Goal: Information Seeking & Learning: Learn about a topic

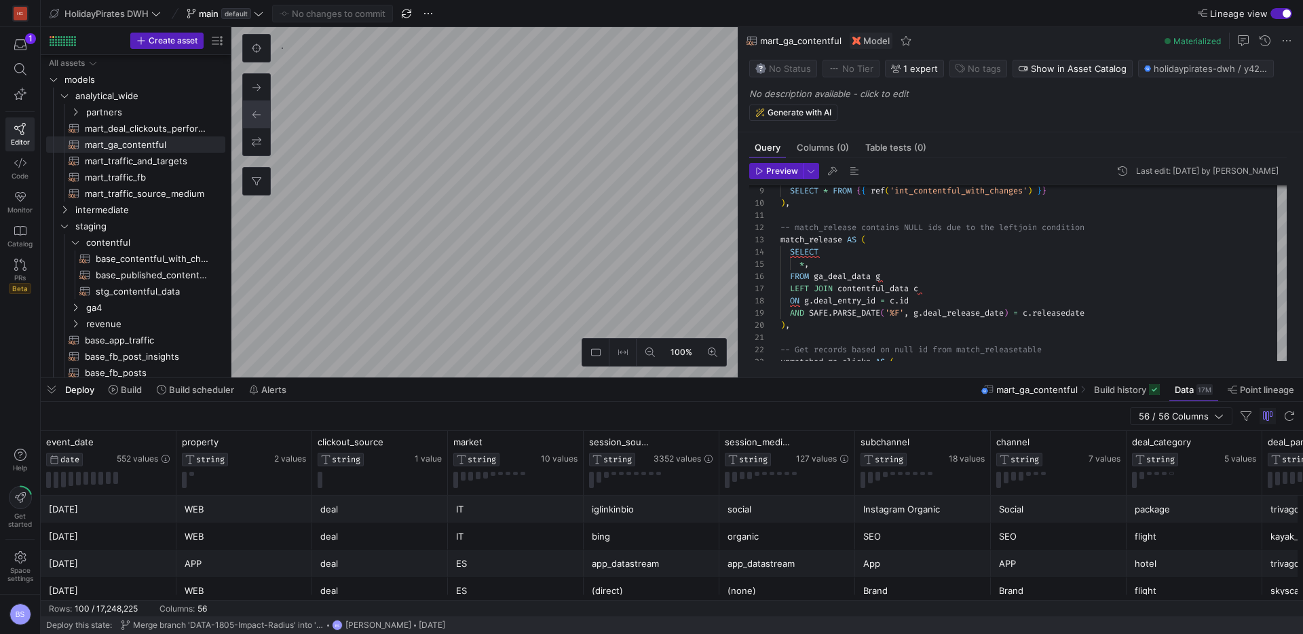
scroll to position [122, 0]
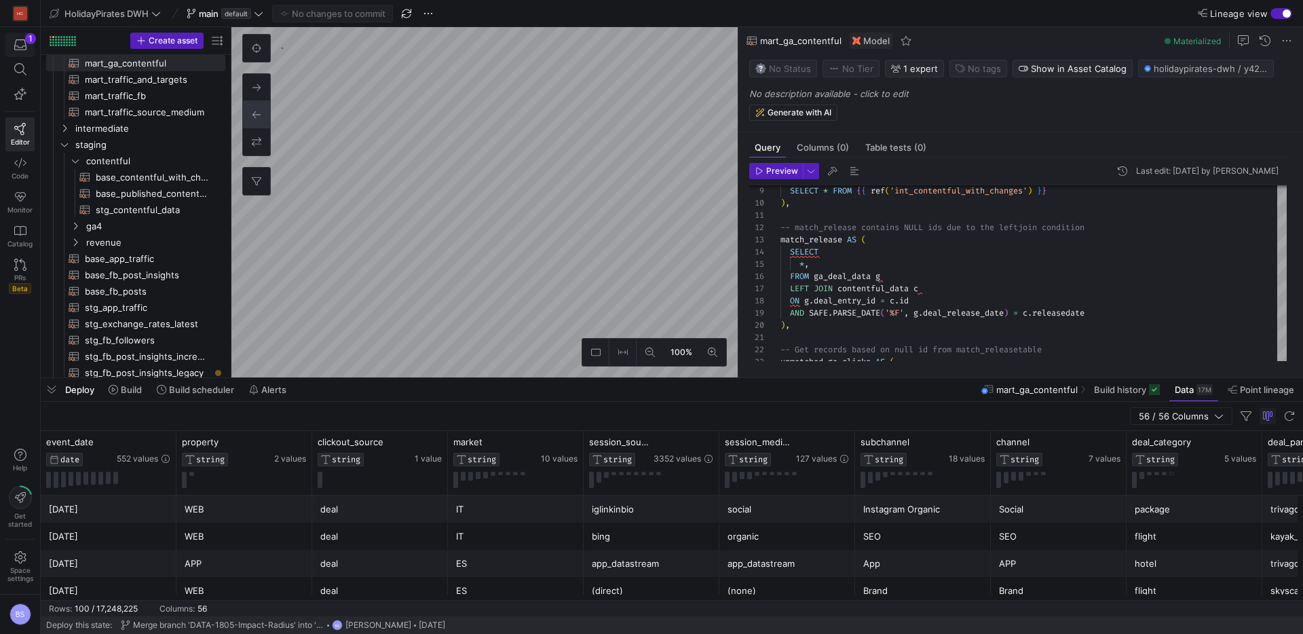
click at [26, 46] on div "button" at bounding box center [20, 45] width 17 height 12
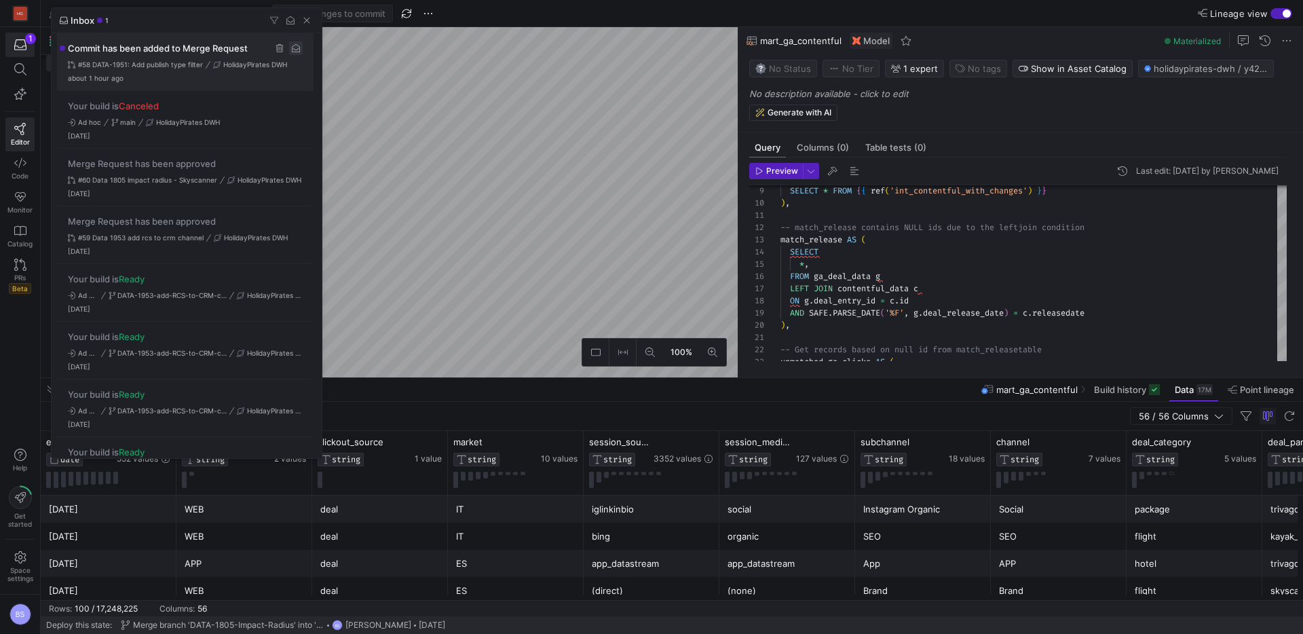
click at [295, 50] on span "Press SPACE to select this row." at bounding box center [296, 48] width 14 height 14
click at [304, 23] on span "button" at bounding box center [307, 21] width 14 height 14
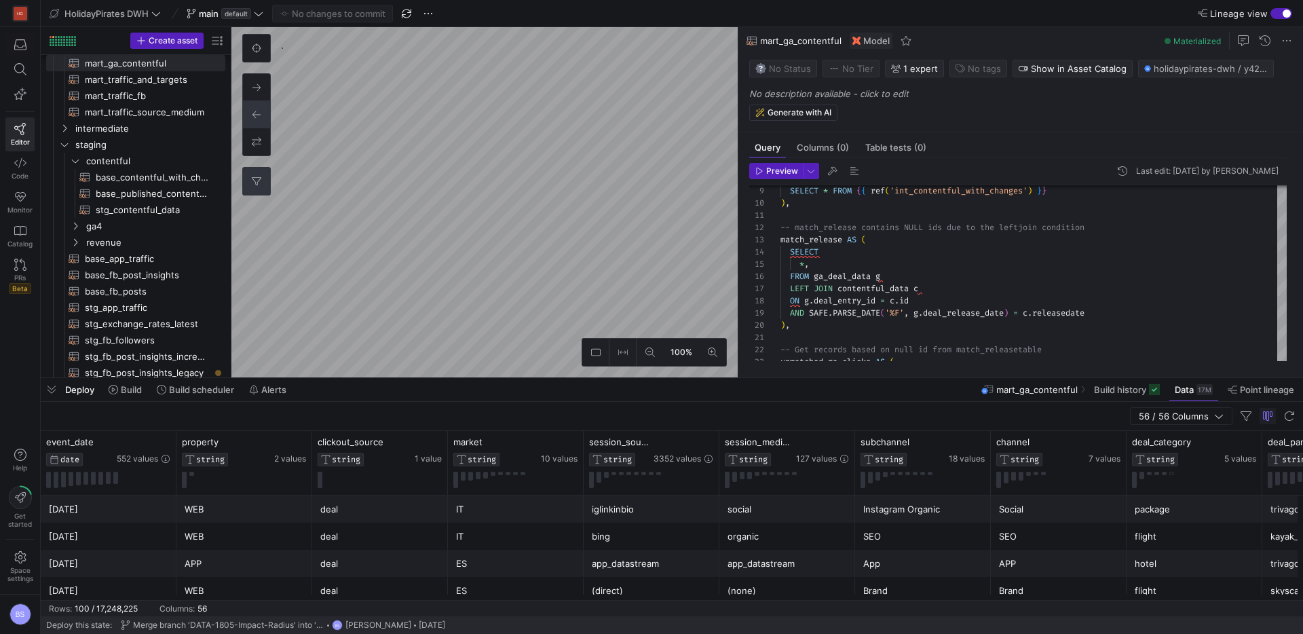
click at [260, 187] on button "0" at bounding box center [256, 181] width 27 height 27
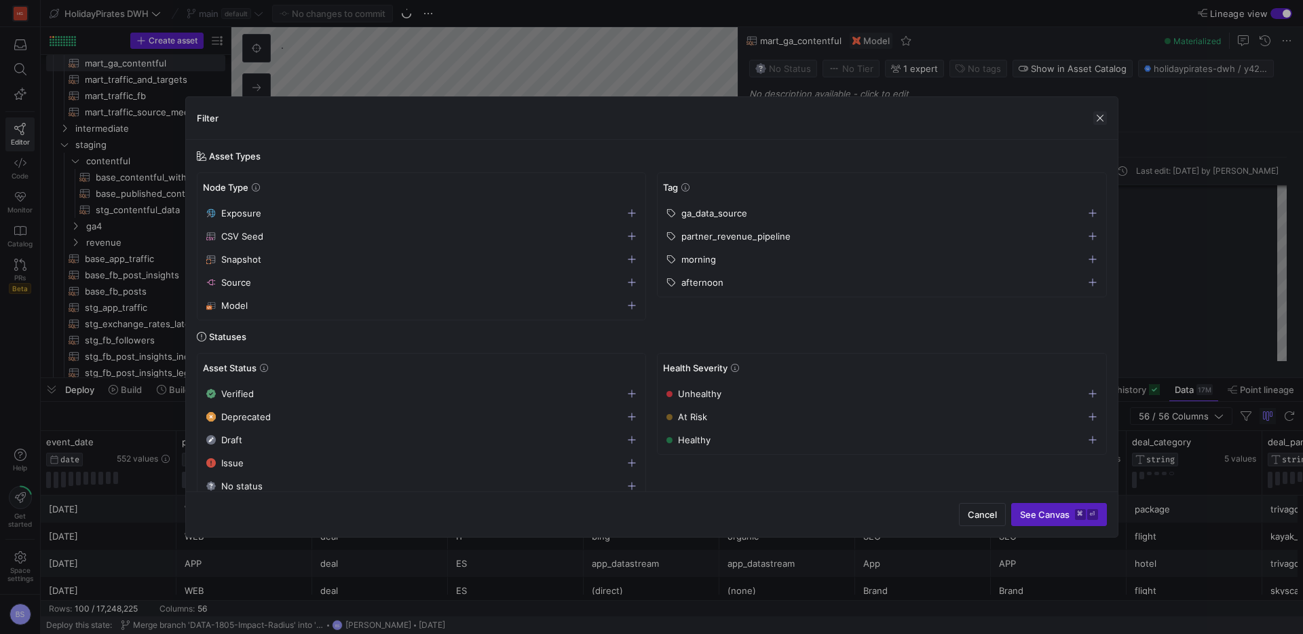
click at [1104, 117] on span "button" at bounding box center [1100, 118] width 14 height 14
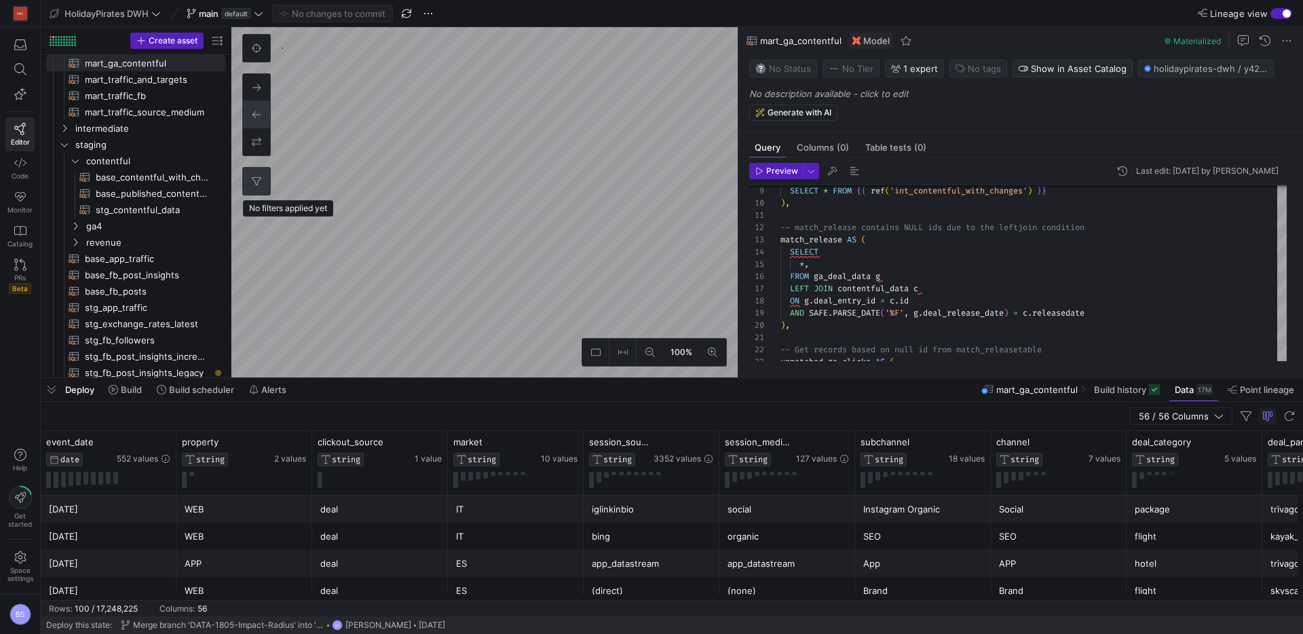
click at [257, 185] on icon at bounding box center [256, 180] width 9 height 9
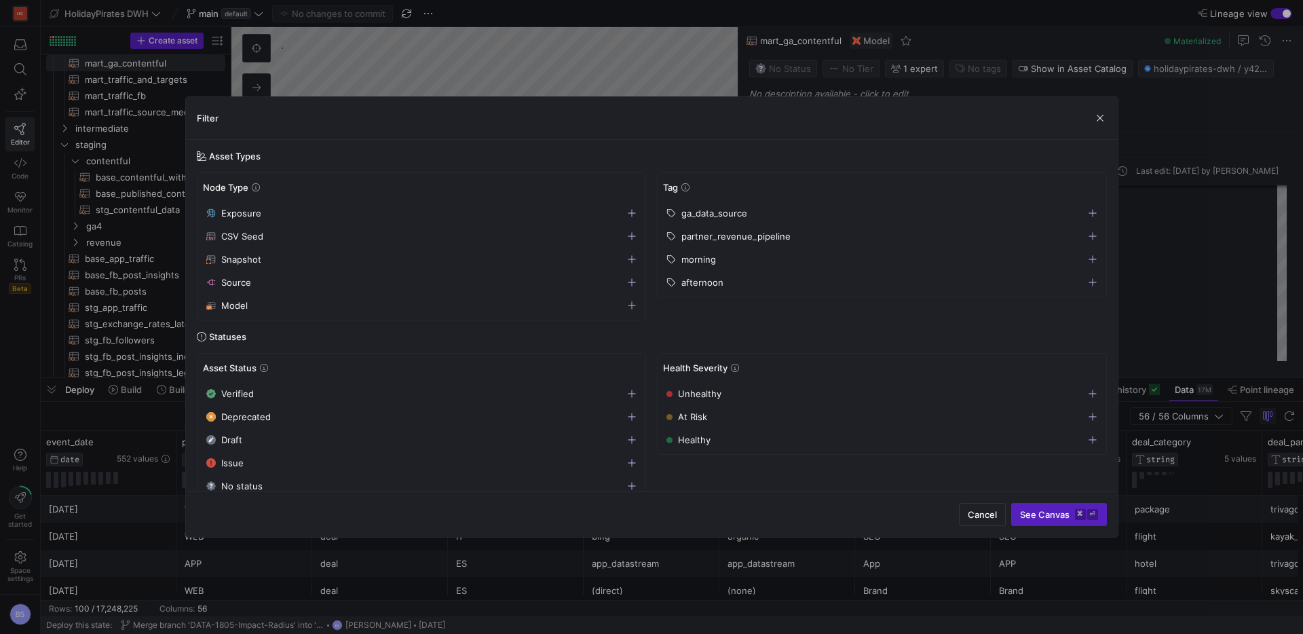
click at [725, 239] on span "partner_revenue_pipeline" at bounding box center [735, 236] width 109 height 11
click at [1065, 514] on span "See Canvas ⌘ ⏎" at bounding box center [1059, 514] width 78 height 11
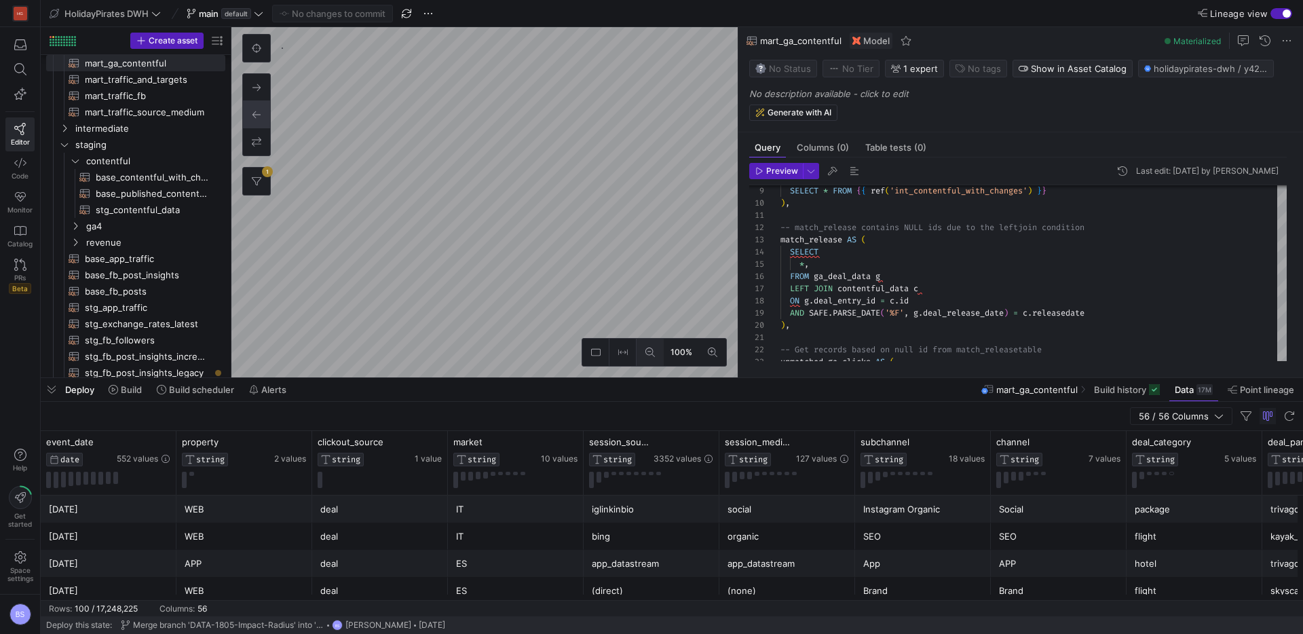
click at [641, 349] on button at bounding box center [649, 352] width 27 height 27
click at [647, 349] on icon at bounding box center [649, 351] width 9 height 9
click at [645, 347] on icon at bounding box center [649, 351] width 9 height 9
click at [712, 354] on icon at bounding box center [712, 351] width 9 height 9
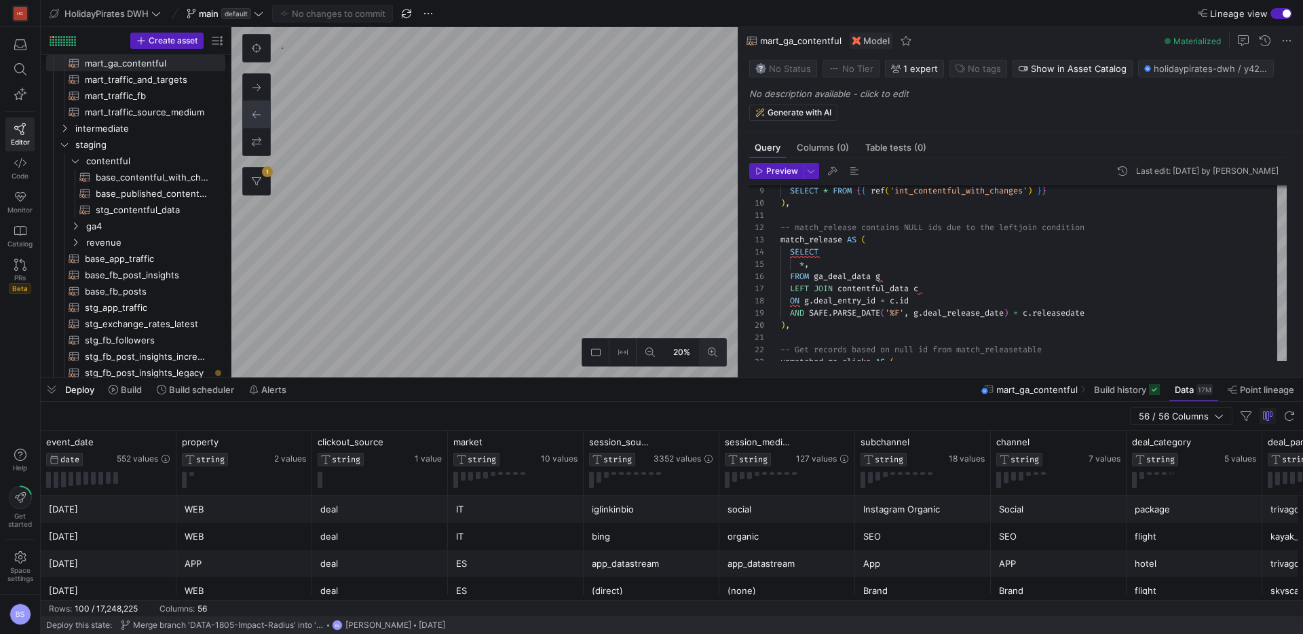
click at [712, 354] on icon at bounding box center [712, 351] width 9 height 9
drag, startPoint x: 712, startPoint y: 354, endPoint x: 692, endPoint y: 349, distance: 21.1
click at [712, 354] on icon at bounding box center [712, 351] width 9 height 9
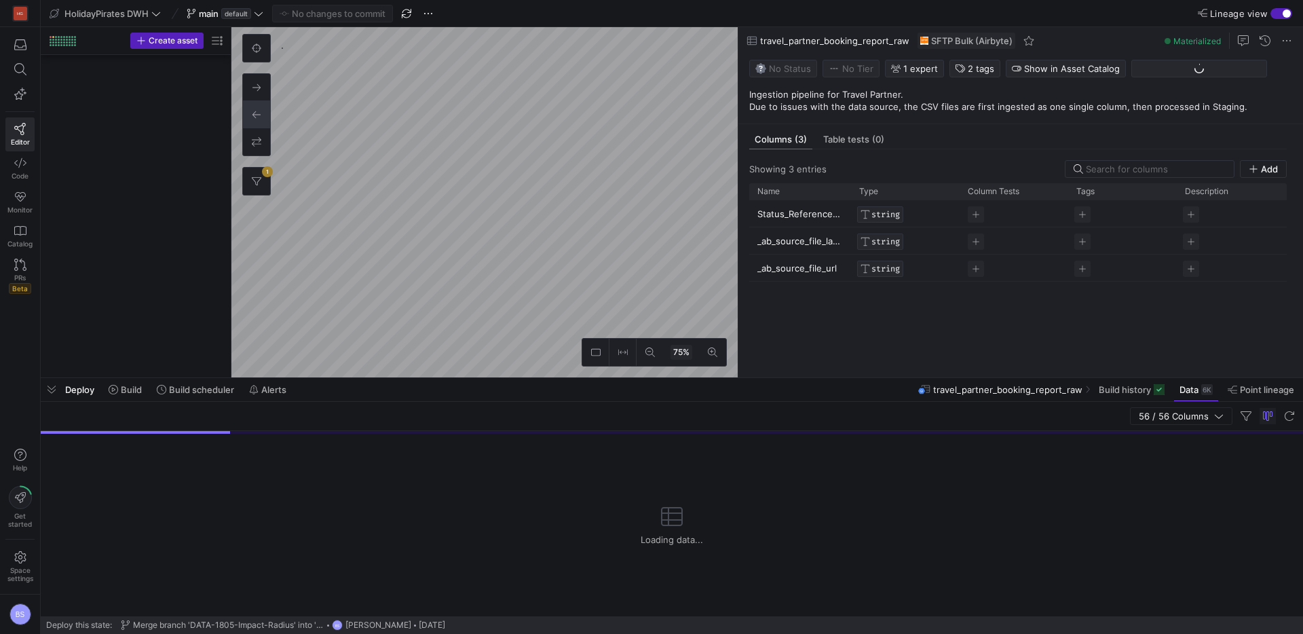
scroll to position [1436, 0]
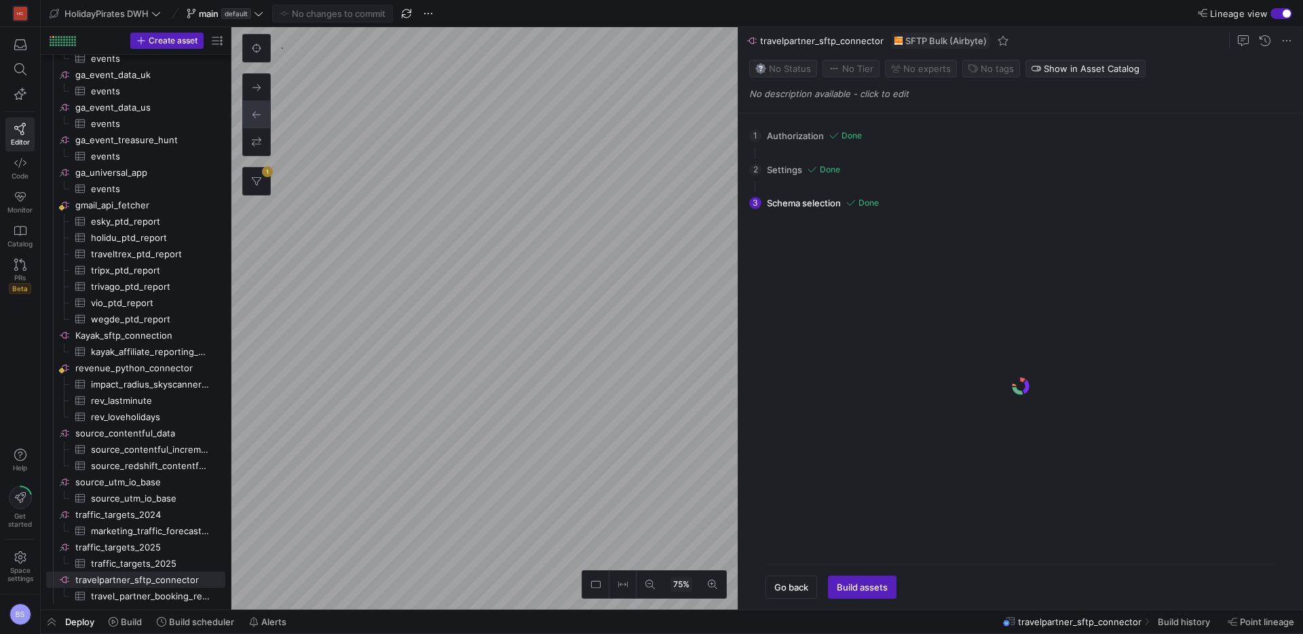
scroll to position [1204, 0]
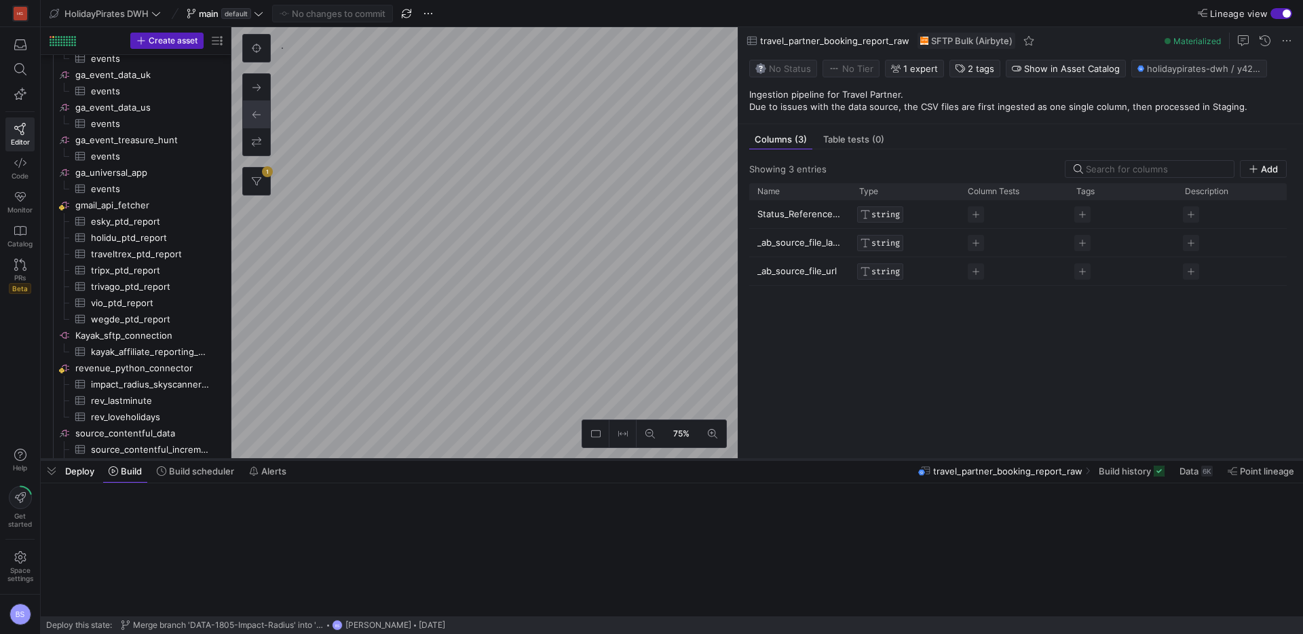
drag, startPoint x: 506, startPoint y: 610, endPoint x: 489, endPoint y: 438, distance: 172.5
click at [489, 457] on div at bounding box center [672, 459] width 1262 height 5
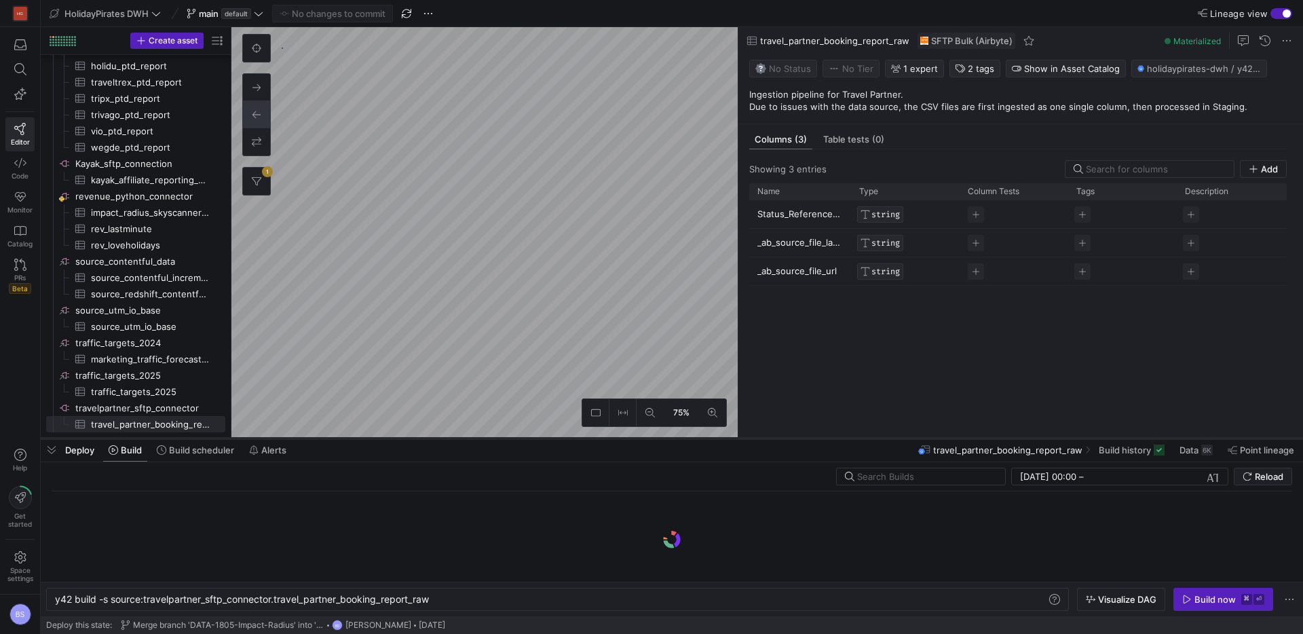
scroll to position [0, 378]
click at [1189, 451] on span "Data" at bounding box center [1188, 449] width 19 height 11
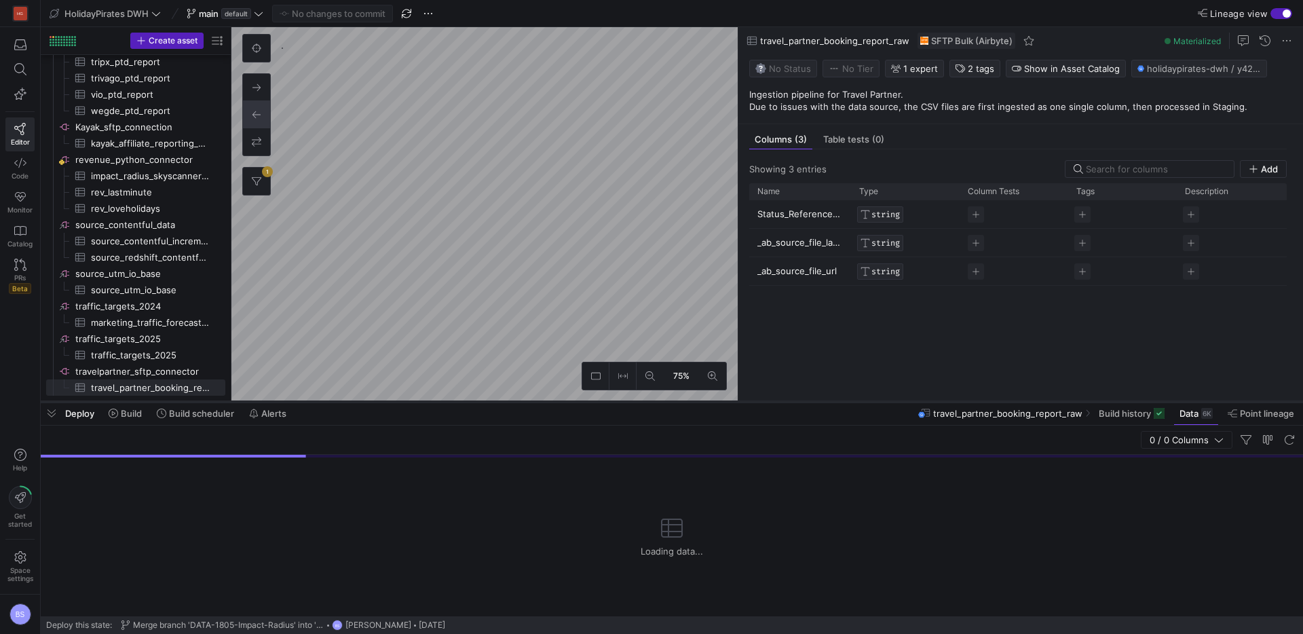
scroll to position [1418, 0]
drag, startPoint x: 657, startPoint y: 438, endPoint x: 666, endPoint y: 396, distance: 43.0
click at [666, 399] on div at bounding box center [672, 401] width 1262 height 5
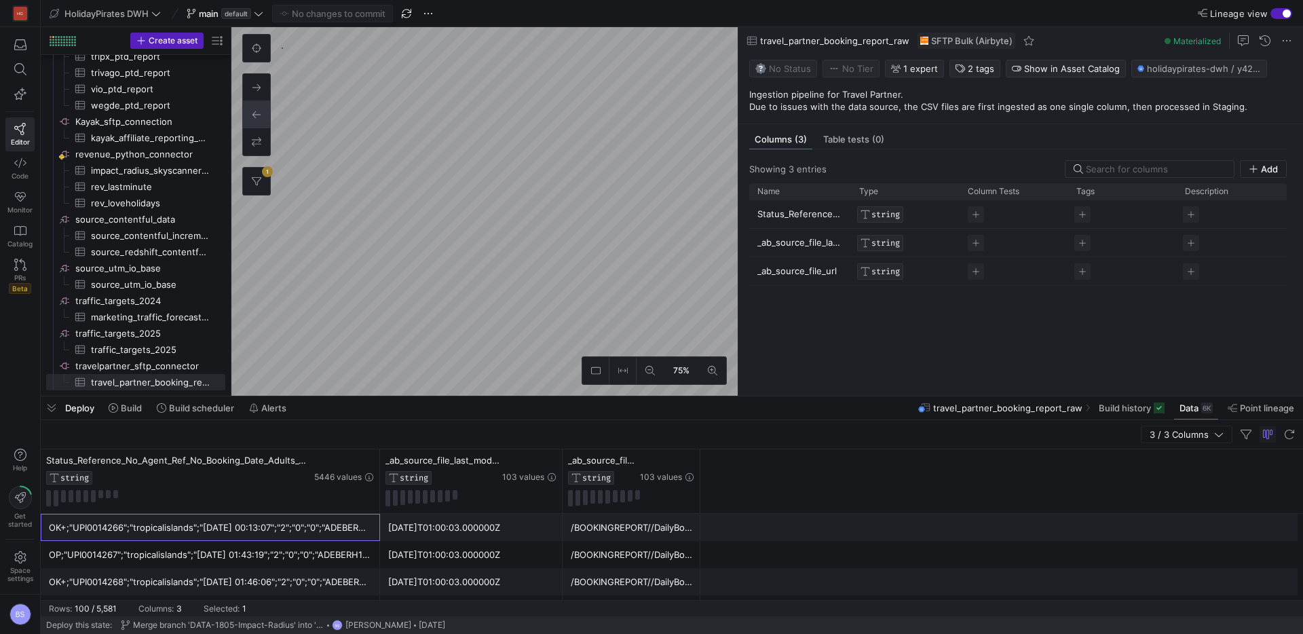
click at [158, 534] on div "OK+;"UPI0014266";"tropicalislands";"[DATE] 00:13:07";"2";"0";"0";"ADEBERH1QEPOF…" at bounding box center [210, 527] width 323 height 26
drag, startPoint x: 377, startPoint y: 463, endPoint x: 617, endPoint y: 455, distance: 240.3
click at [617, 455] on div "Status_Reference_No_Agent_Ref_No_Booking_Date_Adults_Children_Infants_Product_C…" at bounding box center [371, 481] width 660 height 64
drag, startPoint x: 377, startPoint y: 506, endPoint x: 419, endPoint y: 512, distance: 42.5
click at [436, 506] on div "Status_Reference_No_Agent_Ref_No_Booking_Date_Adults_Children_Infants_Product_C…" at bounding box center [371, 481] width 660 height 64
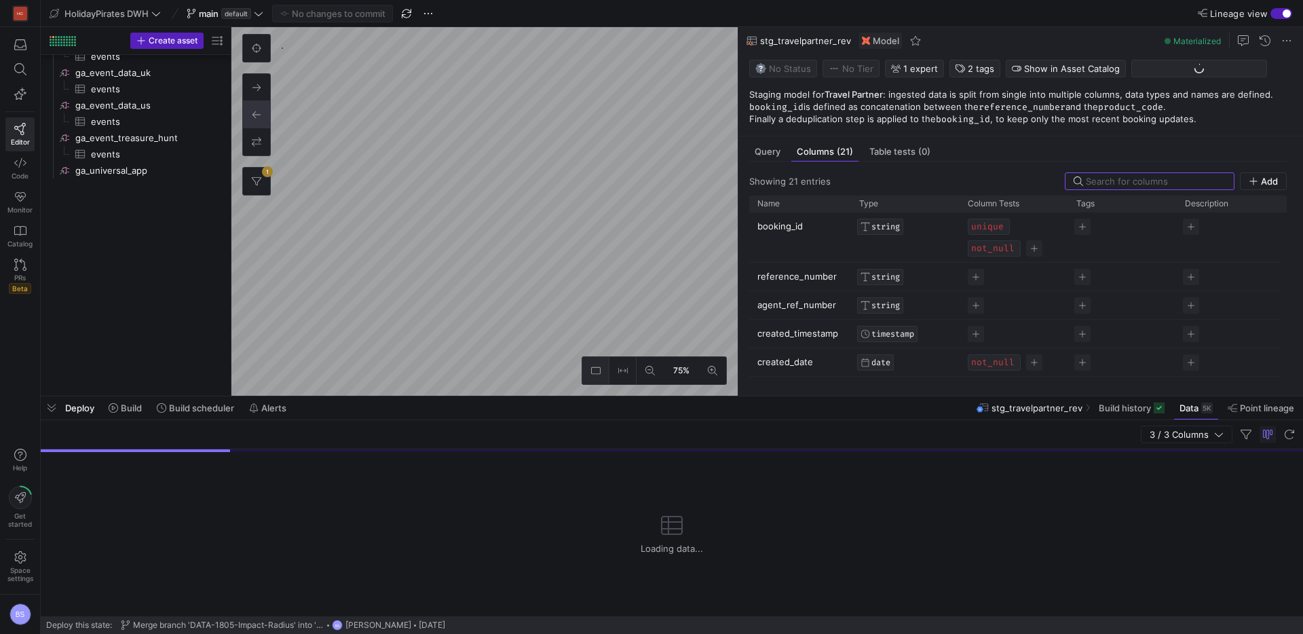
scroll to position [391, 0]
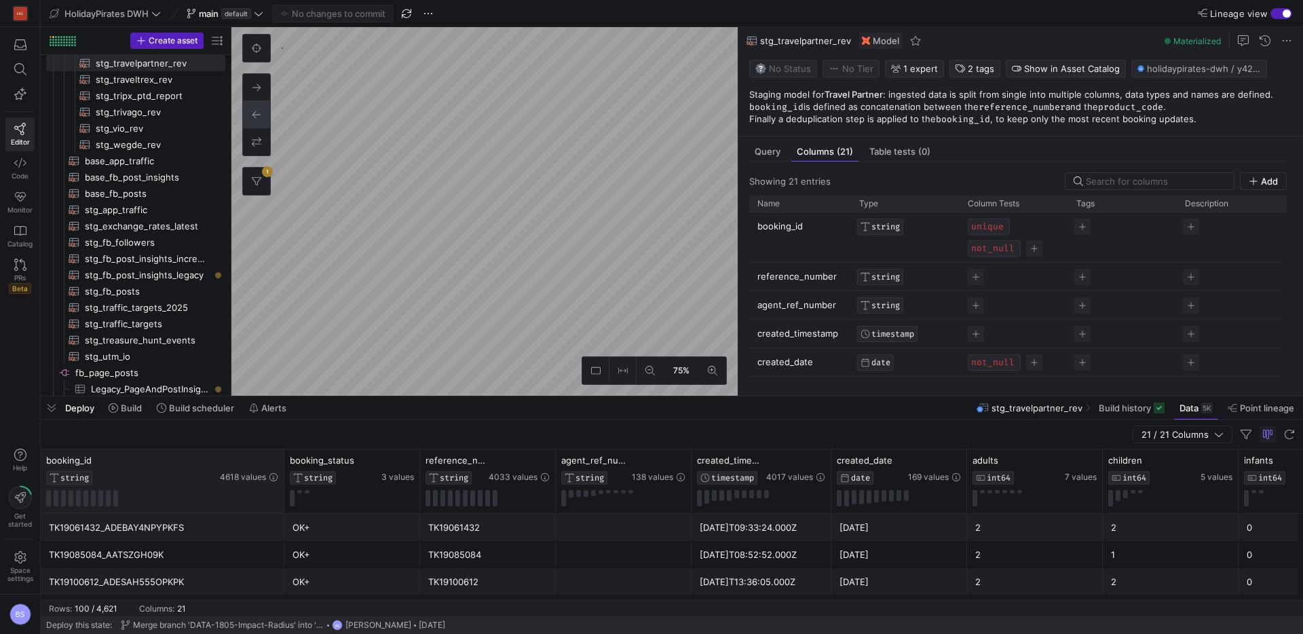
drag, startPoint x: 174, startPoint y: 464, endPoint x: 282, endPoint y: 471, distance: 108.1
click at [282, 471] on div at bounding box center [283, 481] width 5 height 64
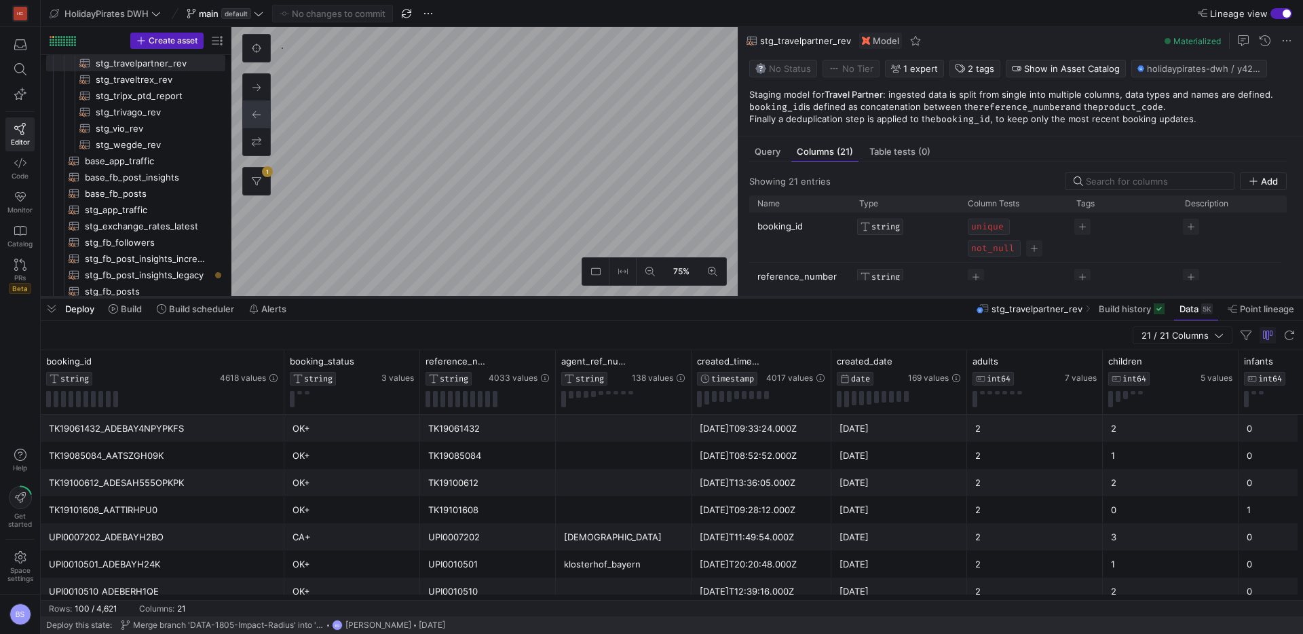
drag, startPoint x: 655, startPoint y: 397, endPoint x: 662, endPoint y: 298, distance: 99.3
click at [662, 298] on div at bounding box center [672, 296] width 1262 height 5
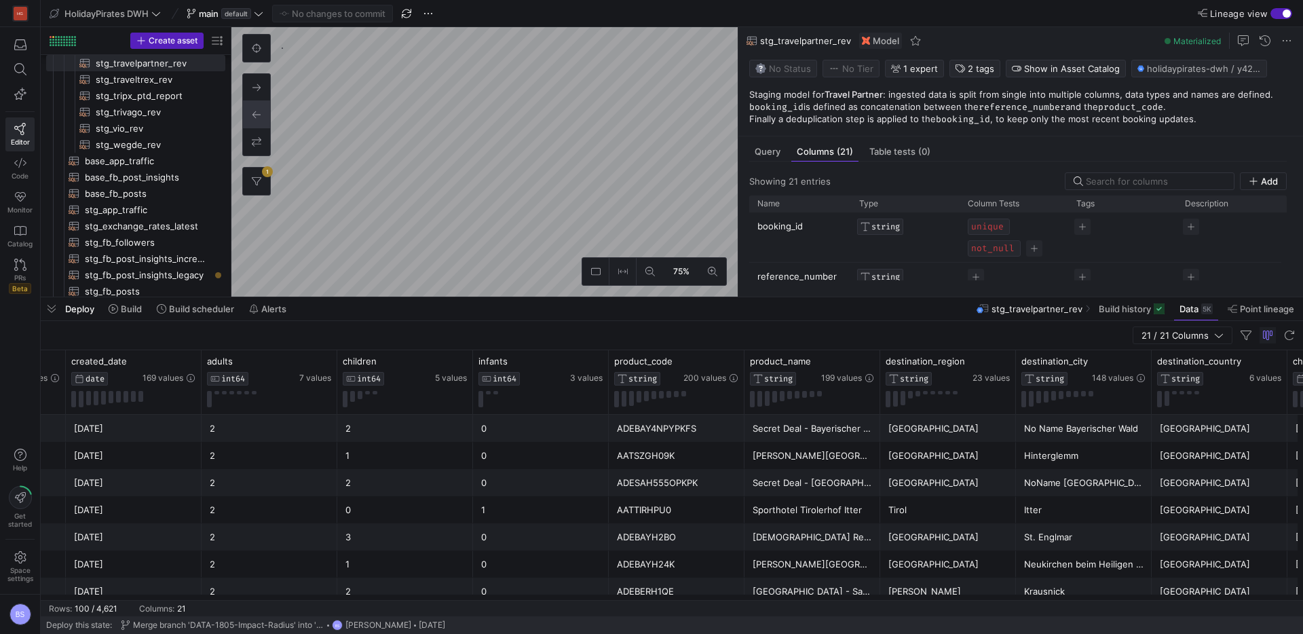
scroll to position [0, 813]
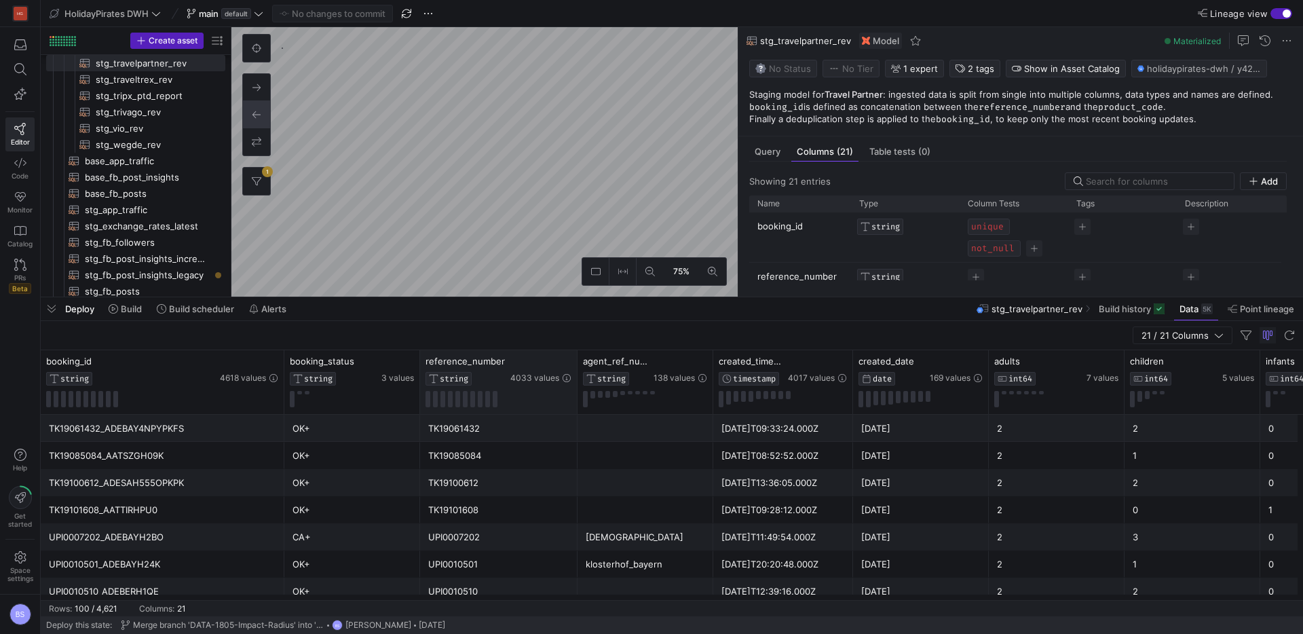
drag, startPoint x: 553, startPoint y: 364, endPoint x: 575, endPoint y: 362, distance: 21.8
click at [575, 362] on div at bounding box center [576, 382] width 5 height 64
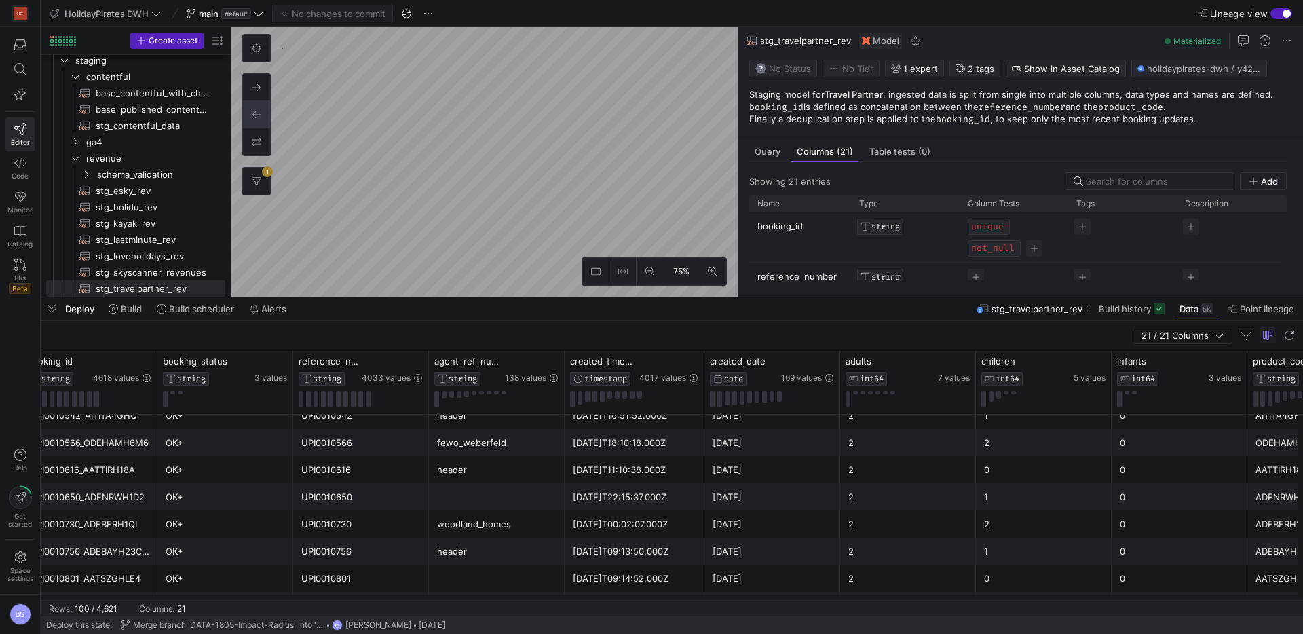
scroll to position [214, 0]
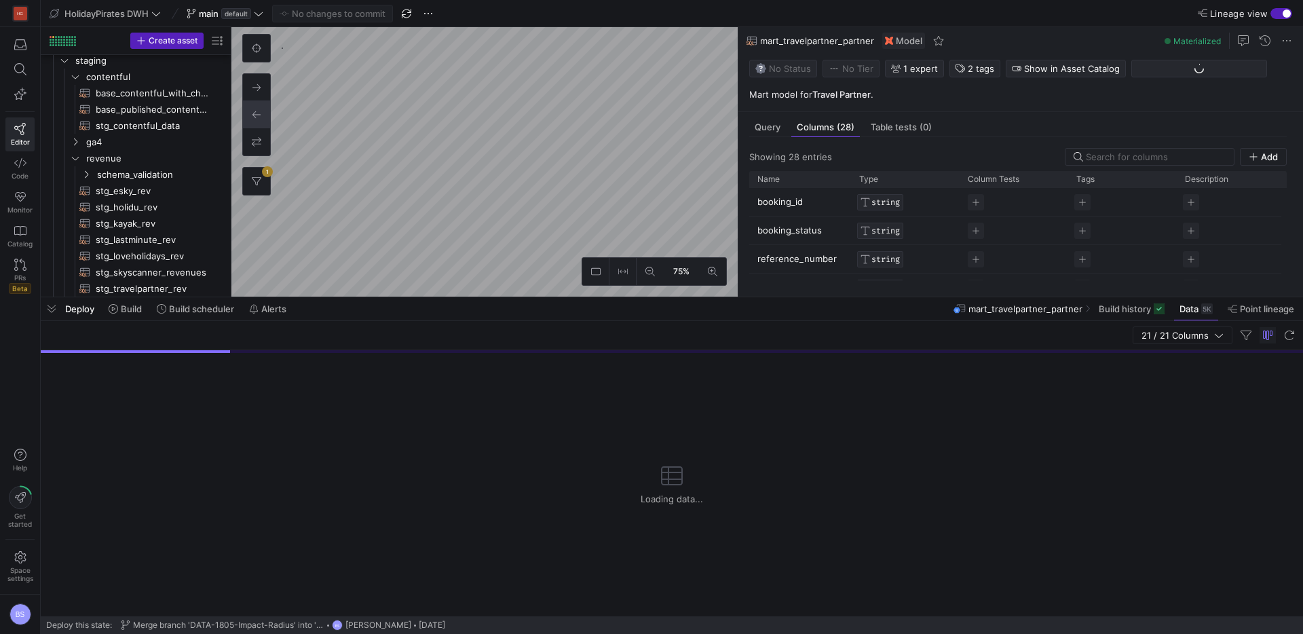
scroll to position [163, 0]
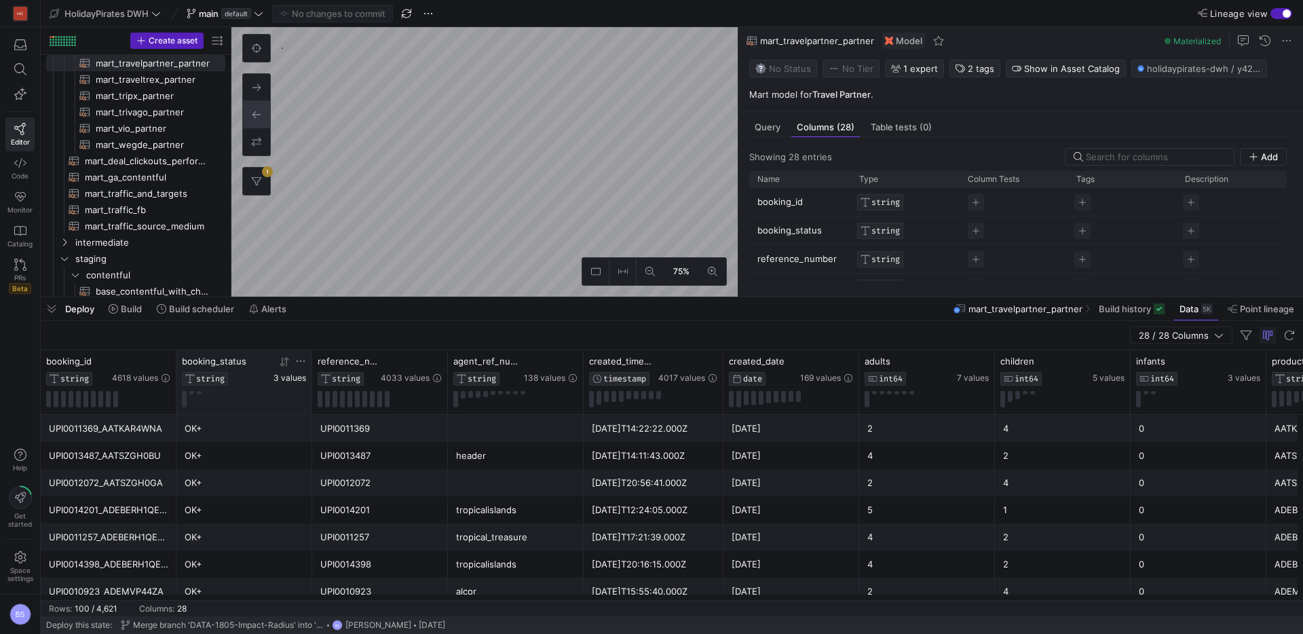
click at [287, 380] on span "3 values" at bounding box center [289, 377] width 33 height 9
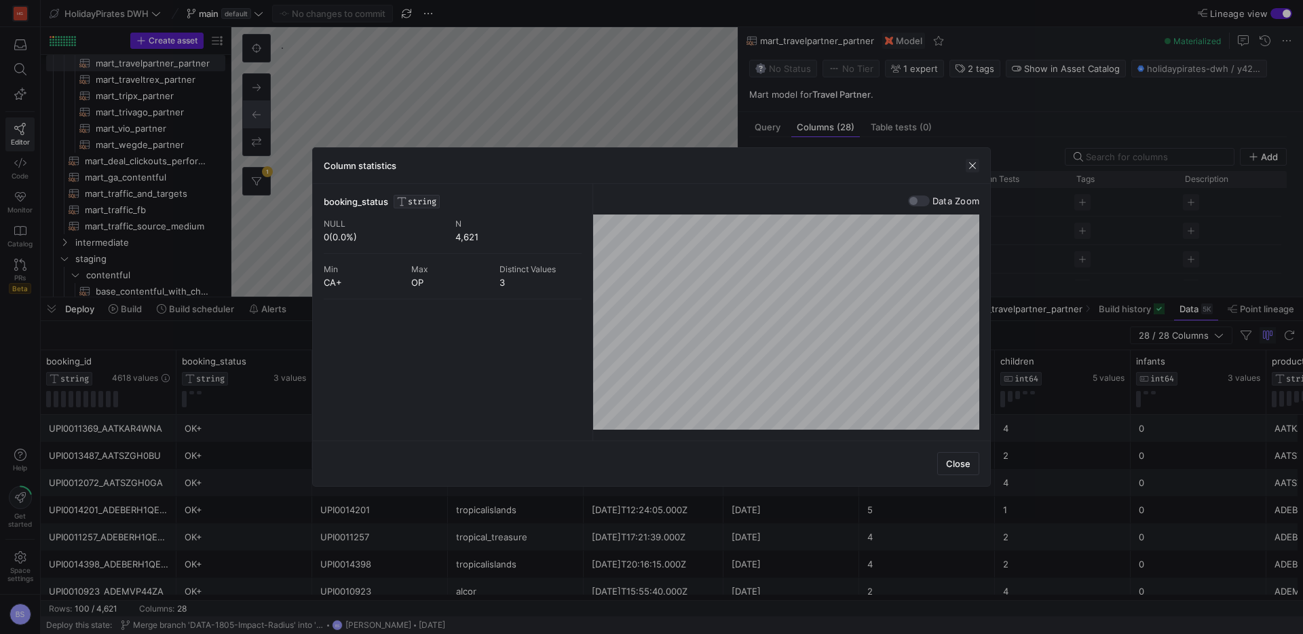
click at [971, 164] on span "button" at bounding box center [973, 166] width 14 height 14
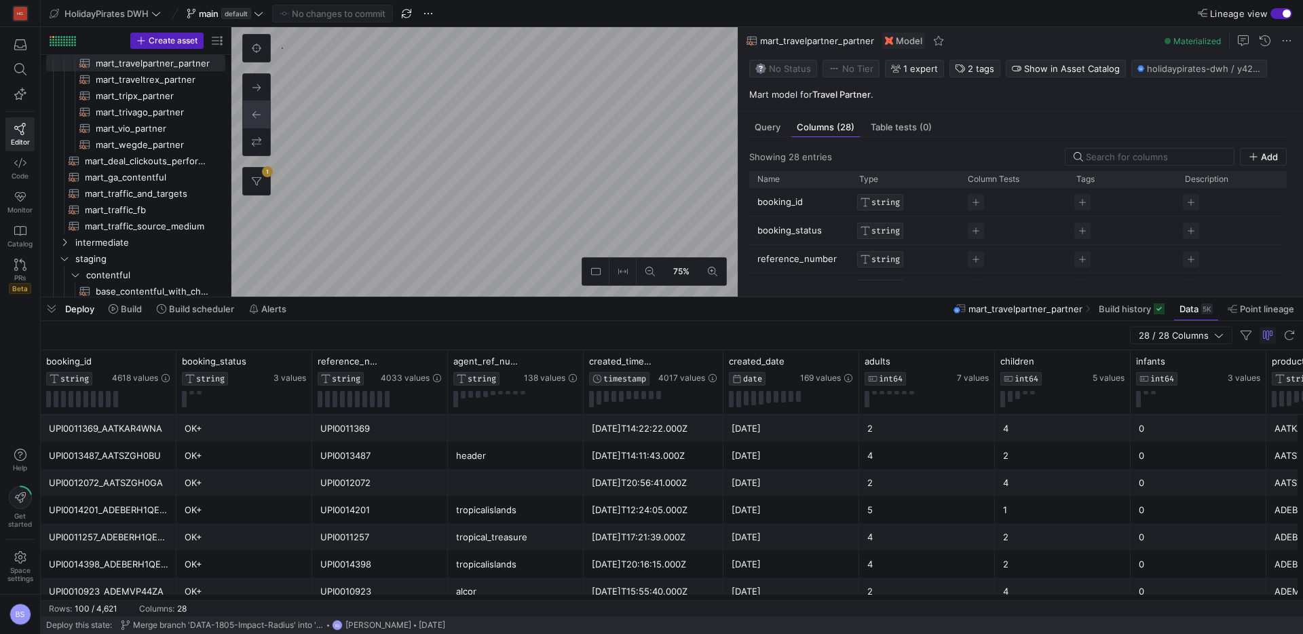
scroll to position [0, 83]
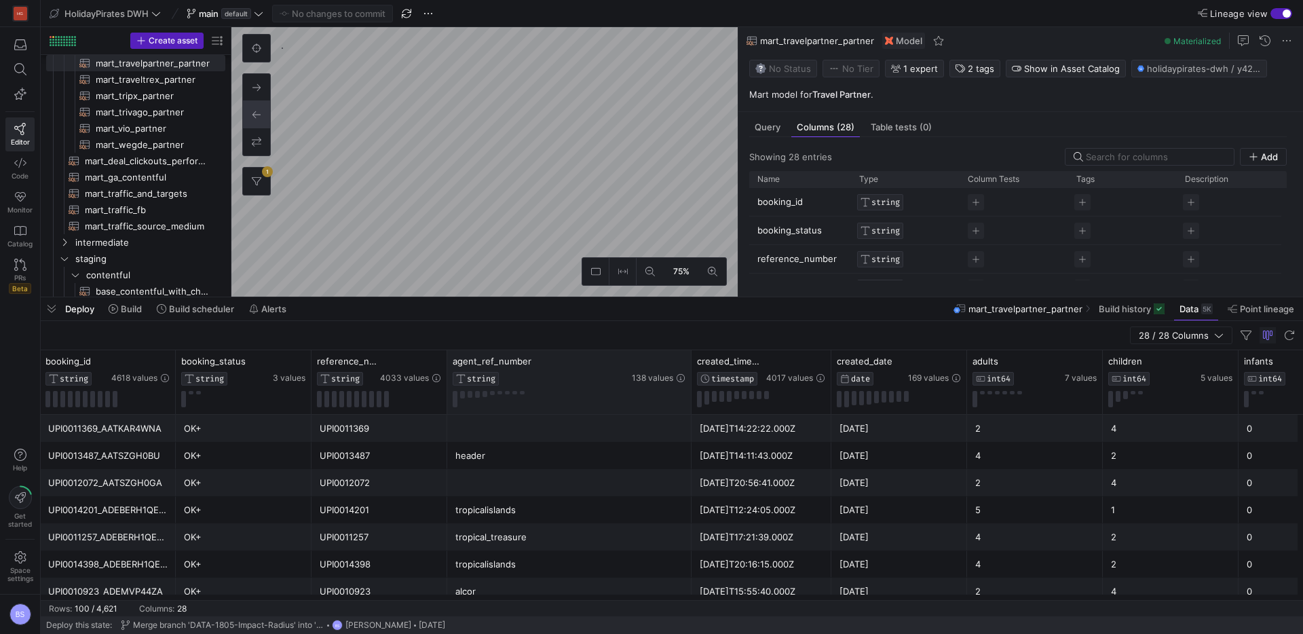
drag, startPoint x: 581, startPoint y: 371, endPoint x: 689, endPoint y: 373, distance: 108.6
click at [689, 373] on div at bounding box center [690, 382] width 5 height 64
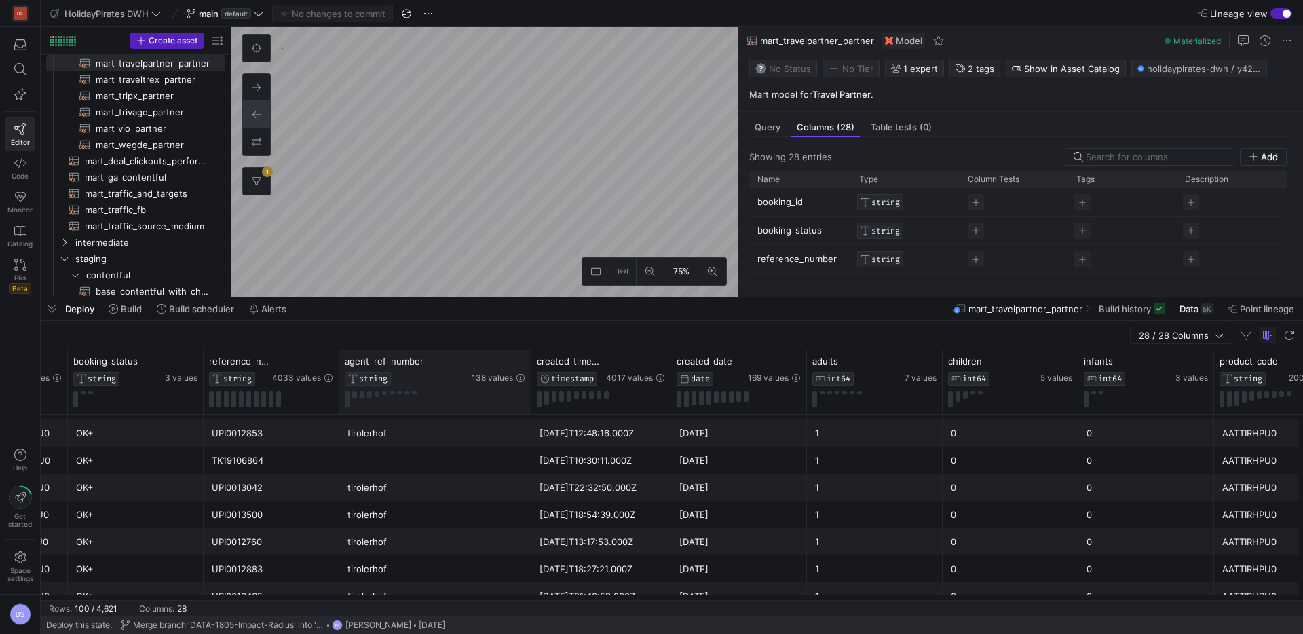
drag, startPoint x: 581, startPoint y: 359, endPoint x: 529, endPoint y: 366, distance: 52.8
click at [529, 366] on div at bounding box center [530, 382] width 5 height 64
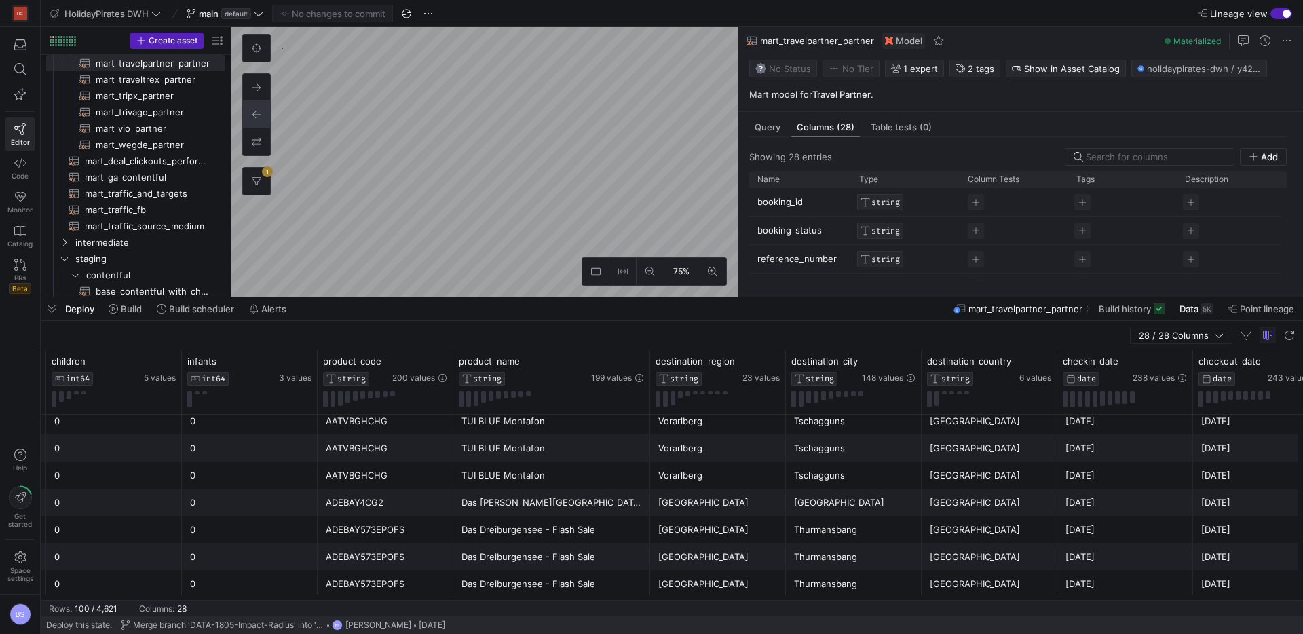
drag, startPoint x: 588, startPoint y: 366, endPoint x: 649, endPoint y: 366, distance: 61.1
click at [649, 366] on div at bounding box center [649, 382] width 5 height 64
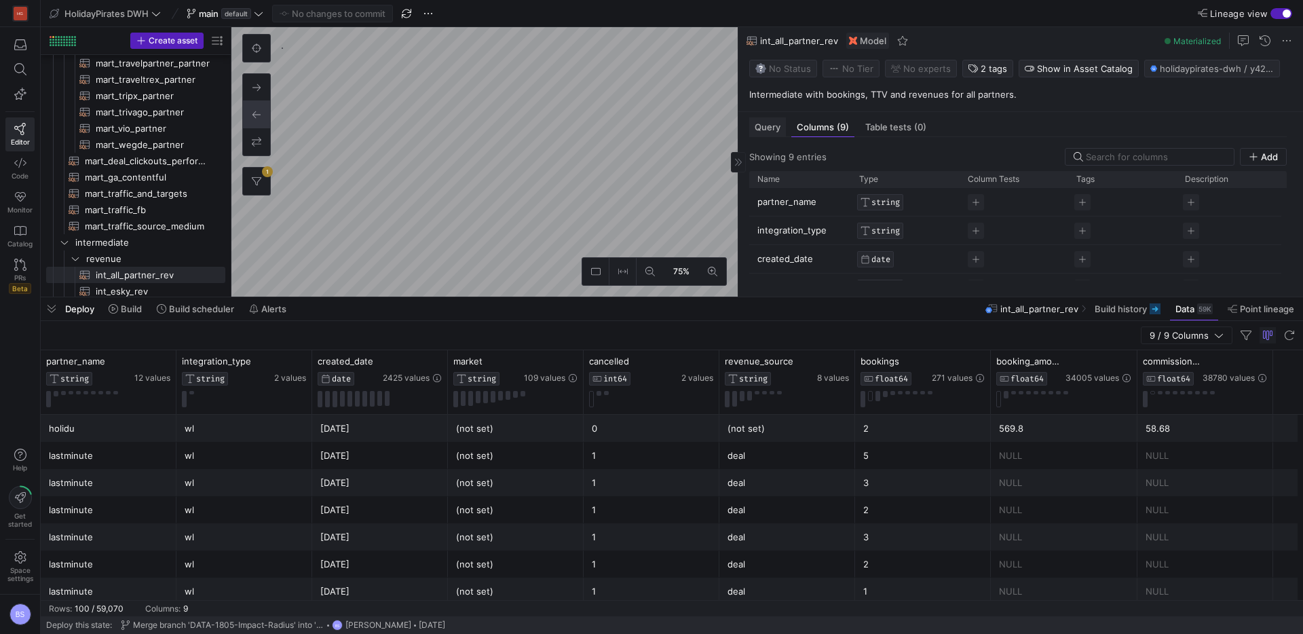
click at [771, 123] on span "Query" at bounding box center [768, 127] width 26 height 9
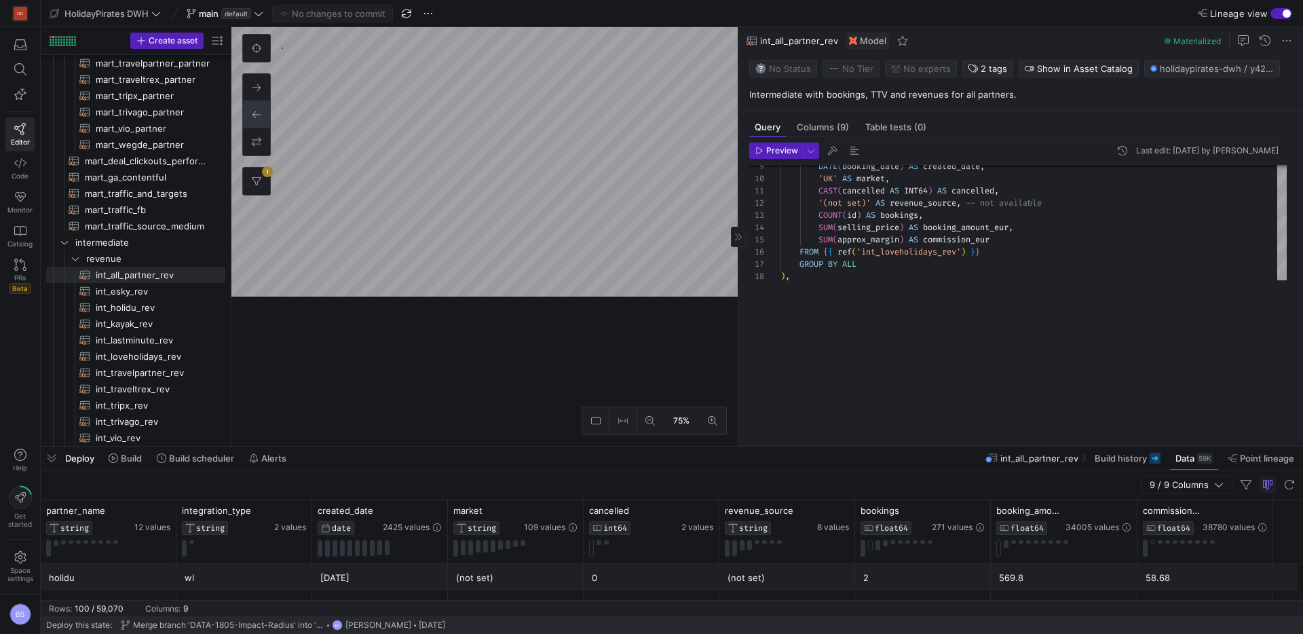
drag, startPoint x: 832, startPoint y: 297, endPoint x: 860, endPoint y: 297, distance: 27.8
click at [833, 444] on div at bounding box center [672, 446] width 1262 height 5
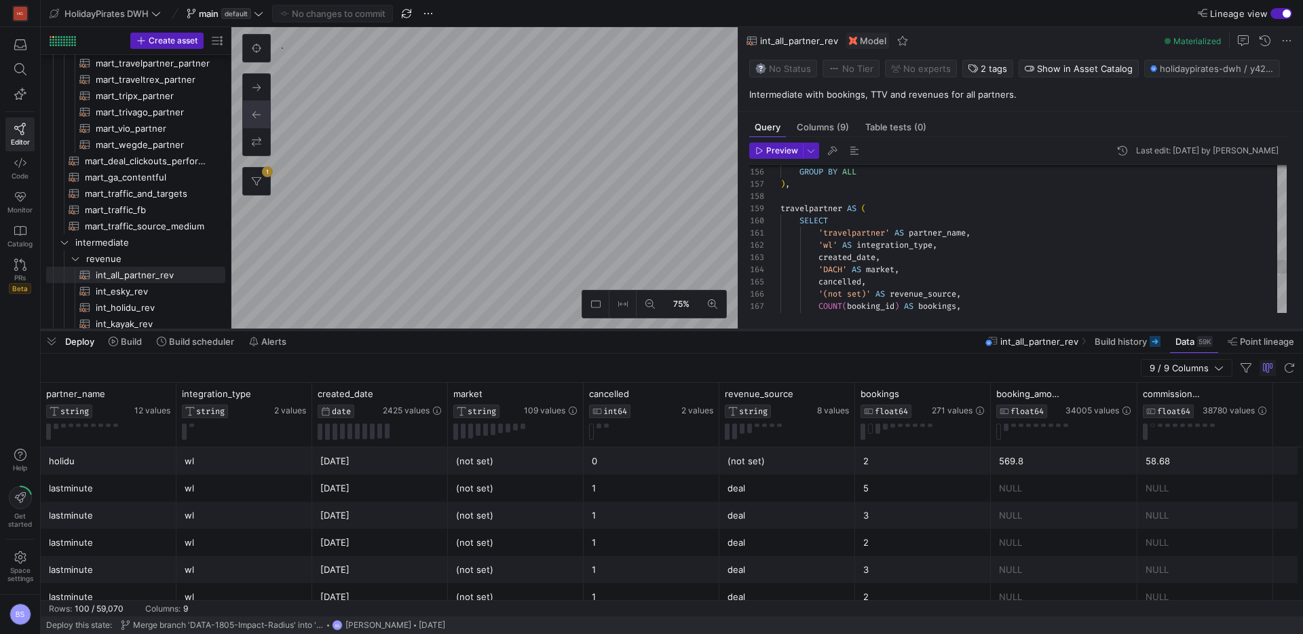
drag, startPoint x: 724, startPoint y: 441, endPoint x: 735, endPoint y: 329, distance: 112.5
click at [735, 329] on div at bounding box center [672, 329] width 1262 height 5
type textarea "{{ config(materialized = 'table') }} SELECT * FROM {{ ref('int_travelpartner_re…"
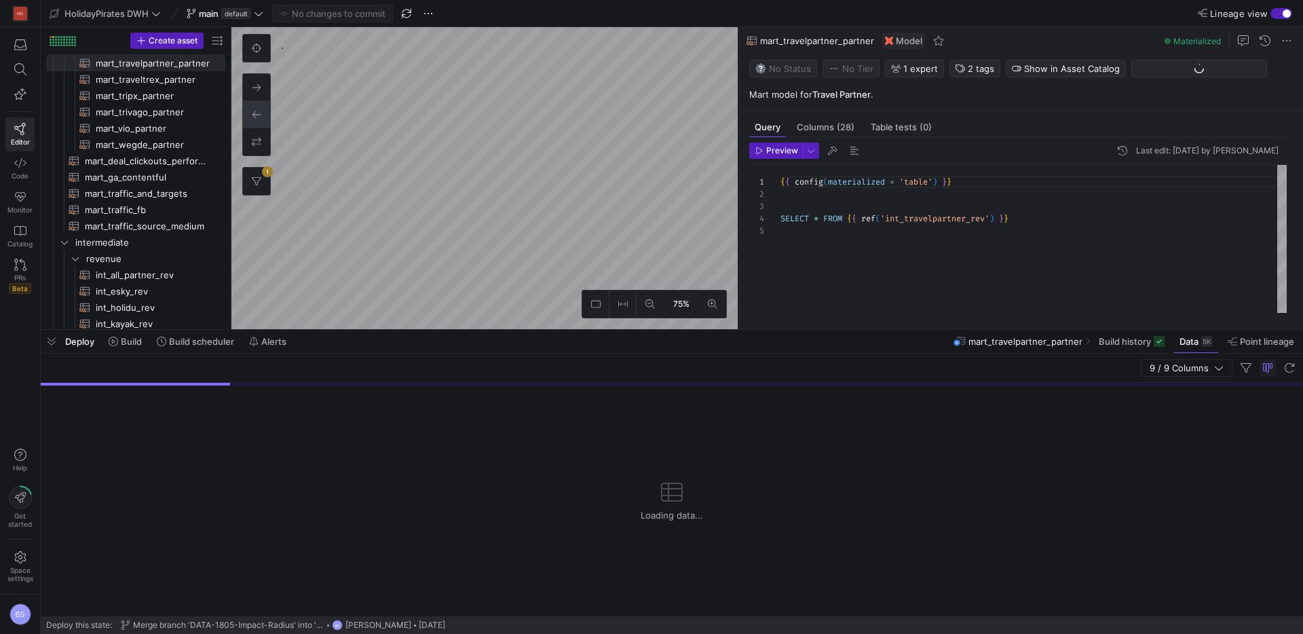
scroll to position [49, 0]
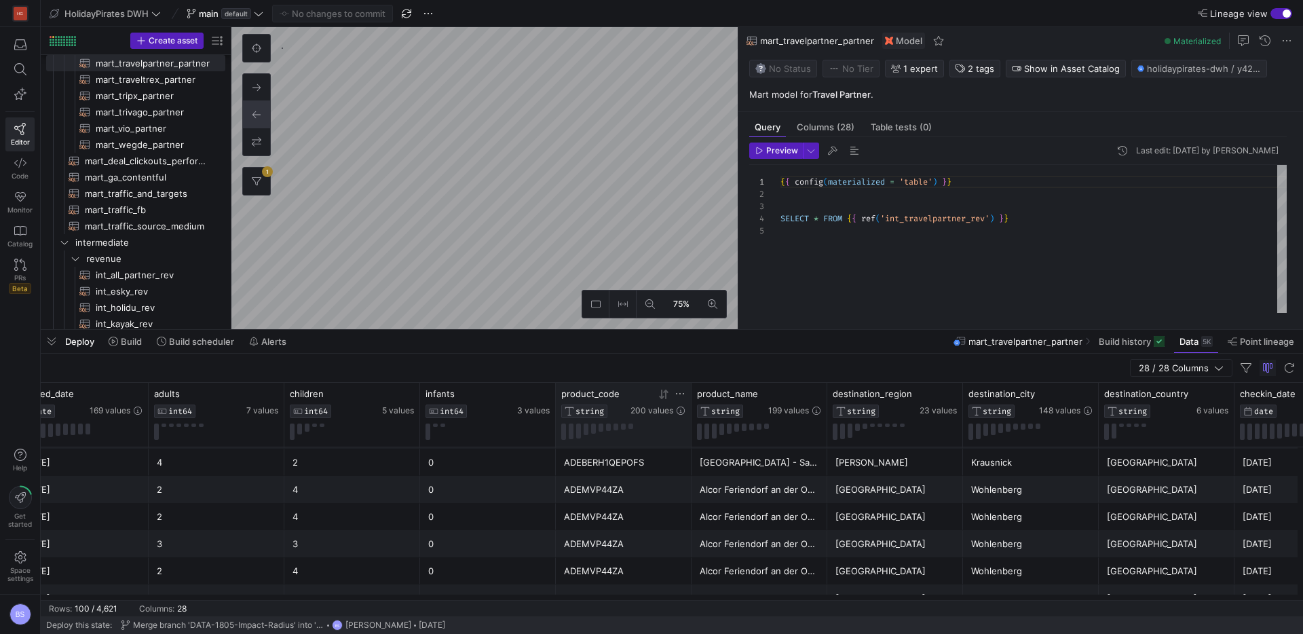
click at [680, 408] on icon at bounding box center [680, 410] width 8 height 8
click at [664, 409] on span "200 values" at bounding box center [651, 410] width 43 height 9
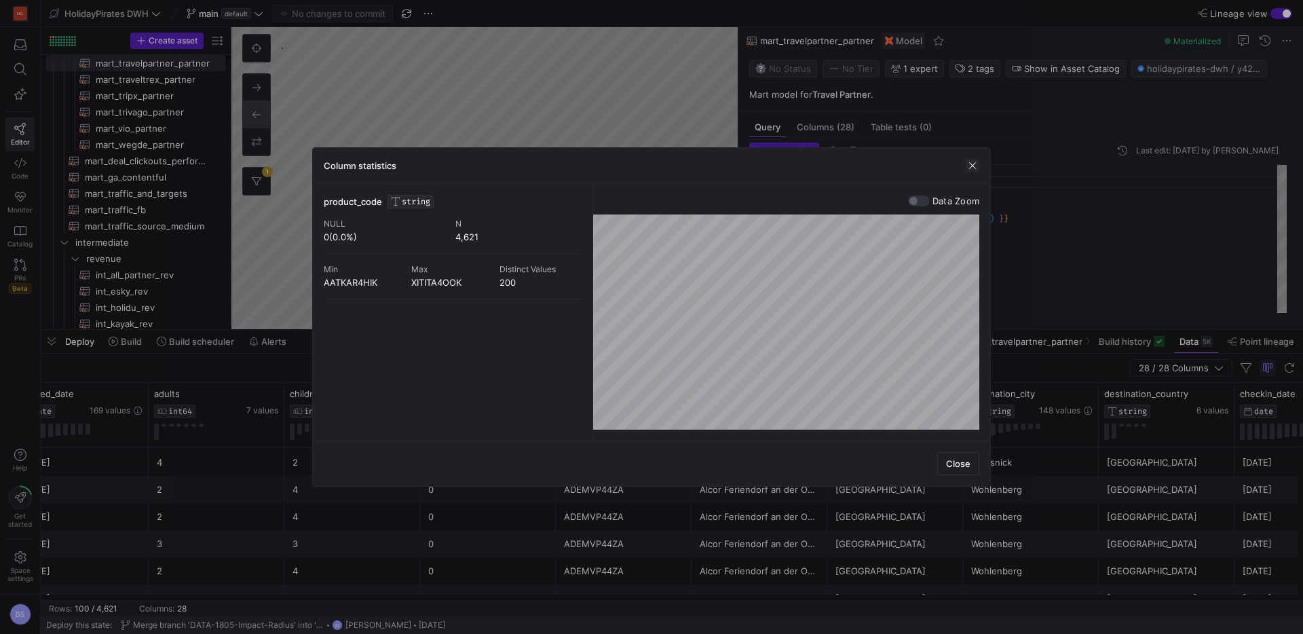
click at [972, 166] on span "button" at bounding box center [973, 166] width 14 height 14
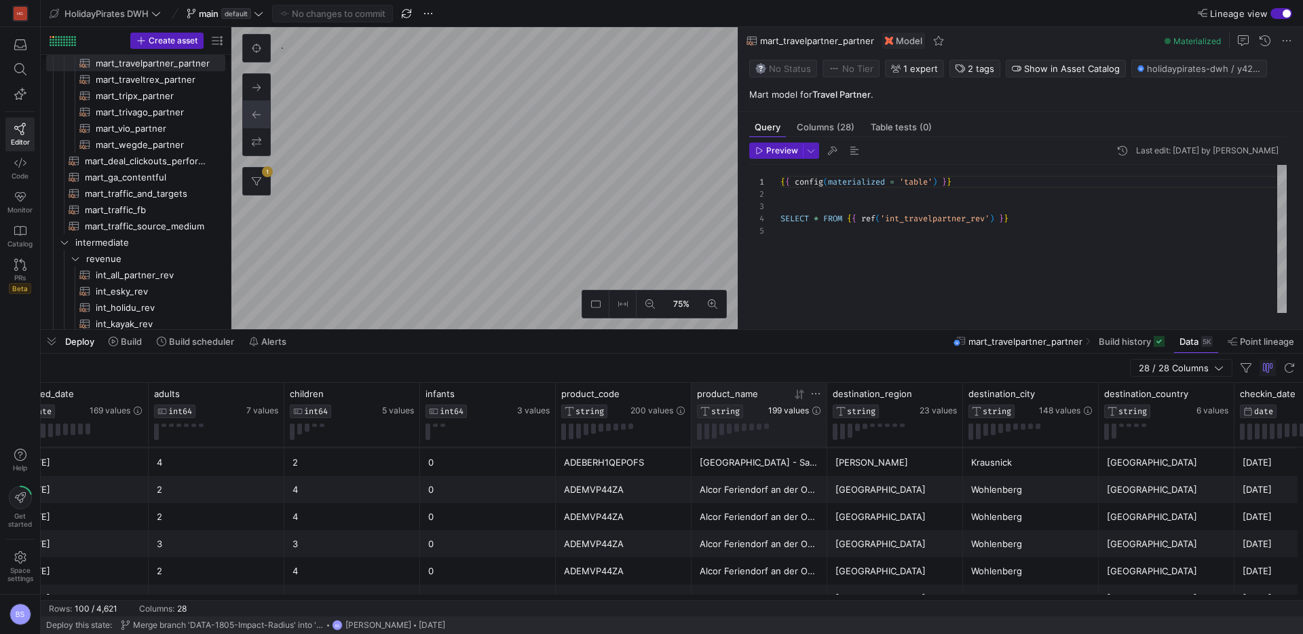
click at [792, 411] on span "199 values" at bounding box center [788, 410] width 41 height 9
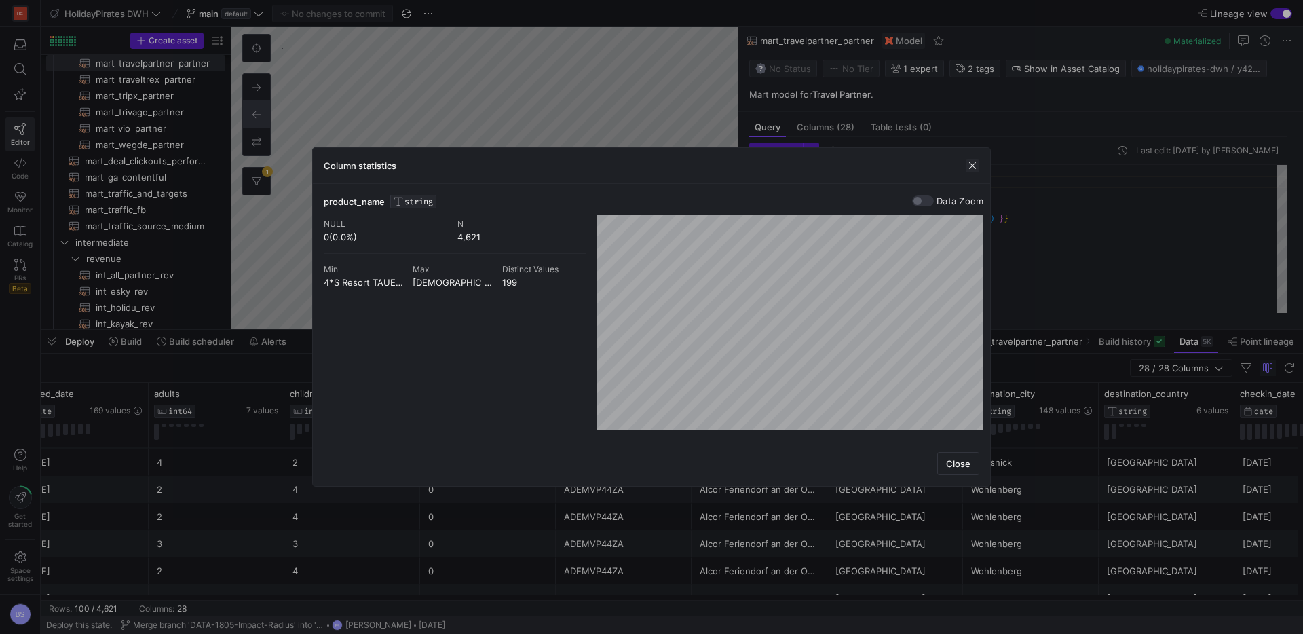
click at [976, 168] on span "button" at bounding box center [973, 166] width 14 height 14
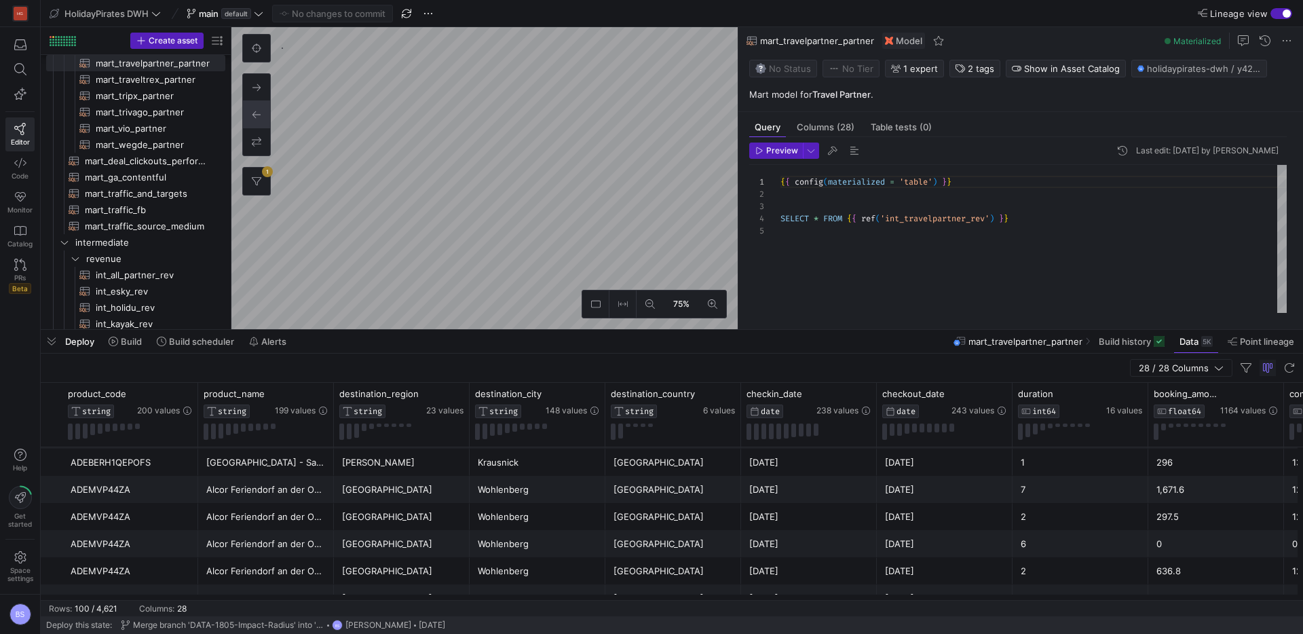
scroll to position [0, 1426]
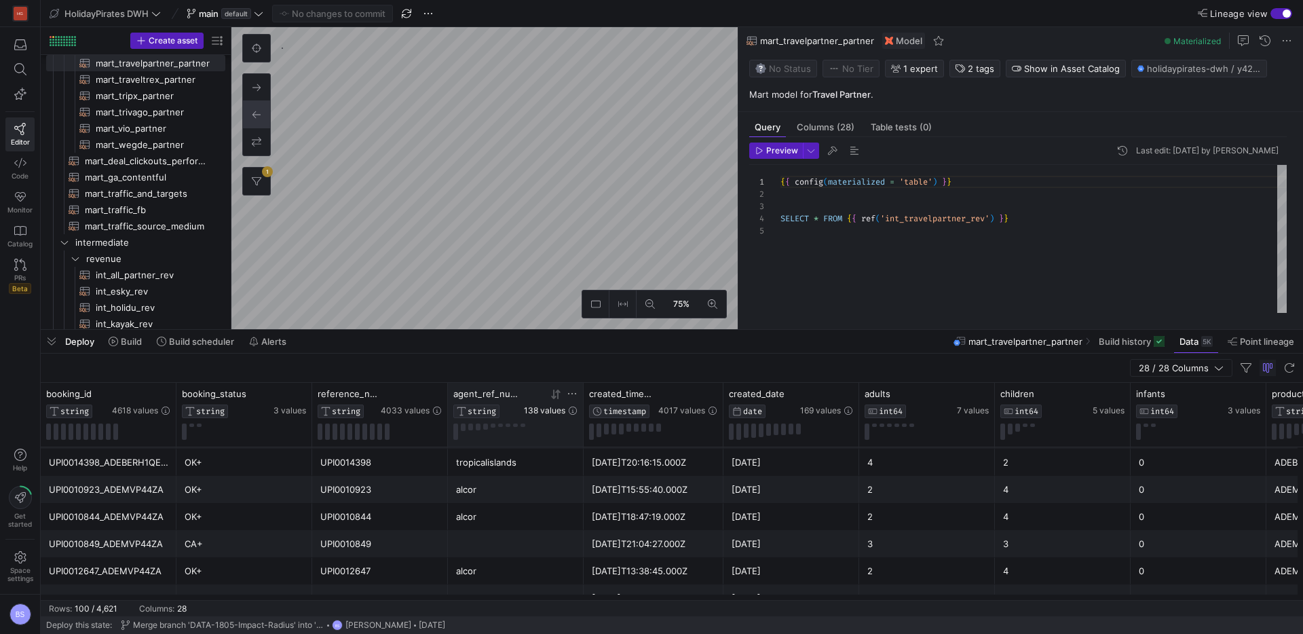
click at [550, 411] on span "138 values" at bounding box center [544, 410] width 41 height 9
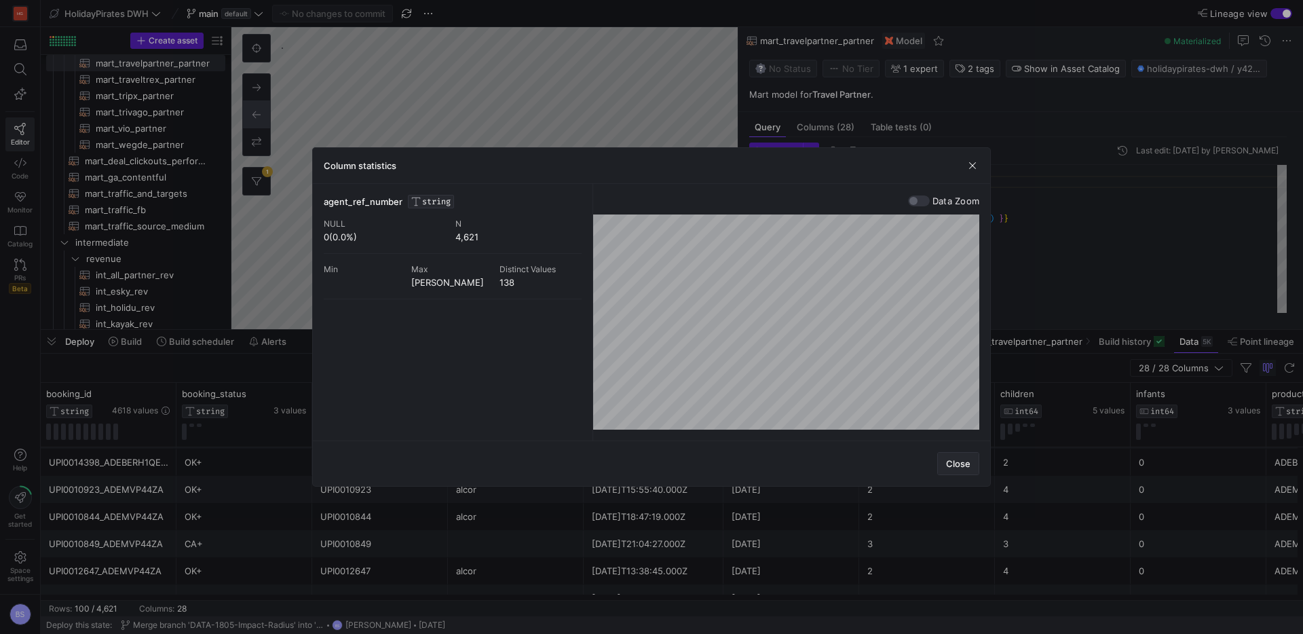
click at [961, 458] on span "Close" at bounding box center [958, 463] width 24 height 11
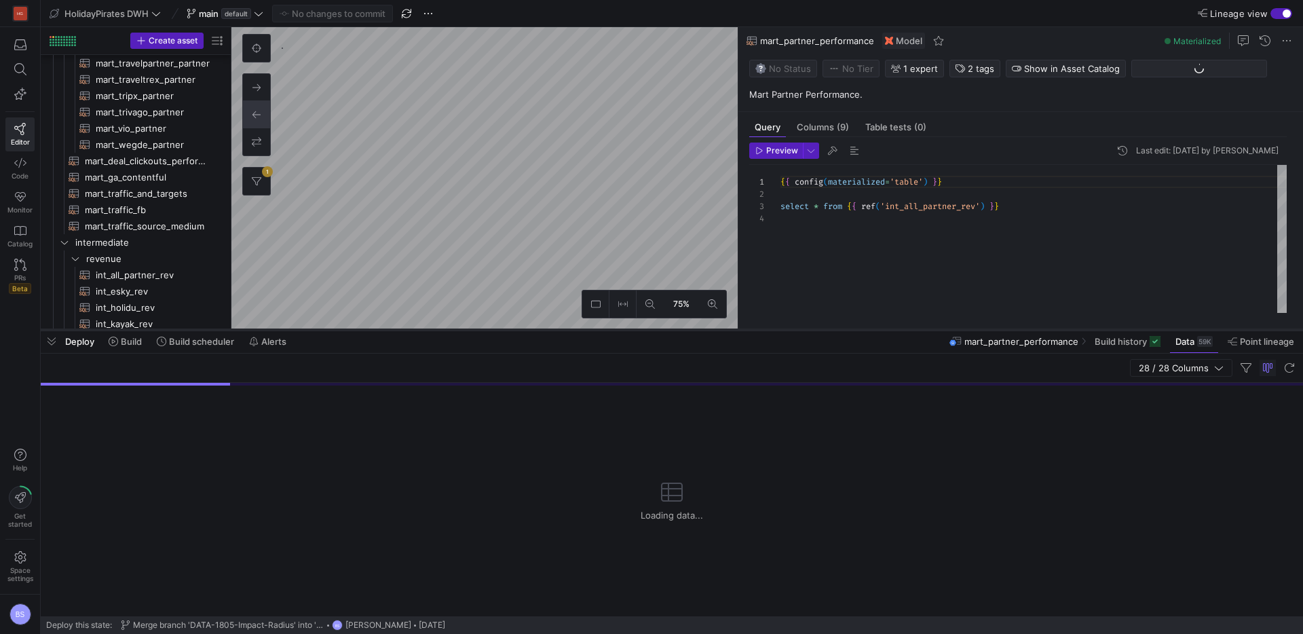
scroll to position [147, 0]
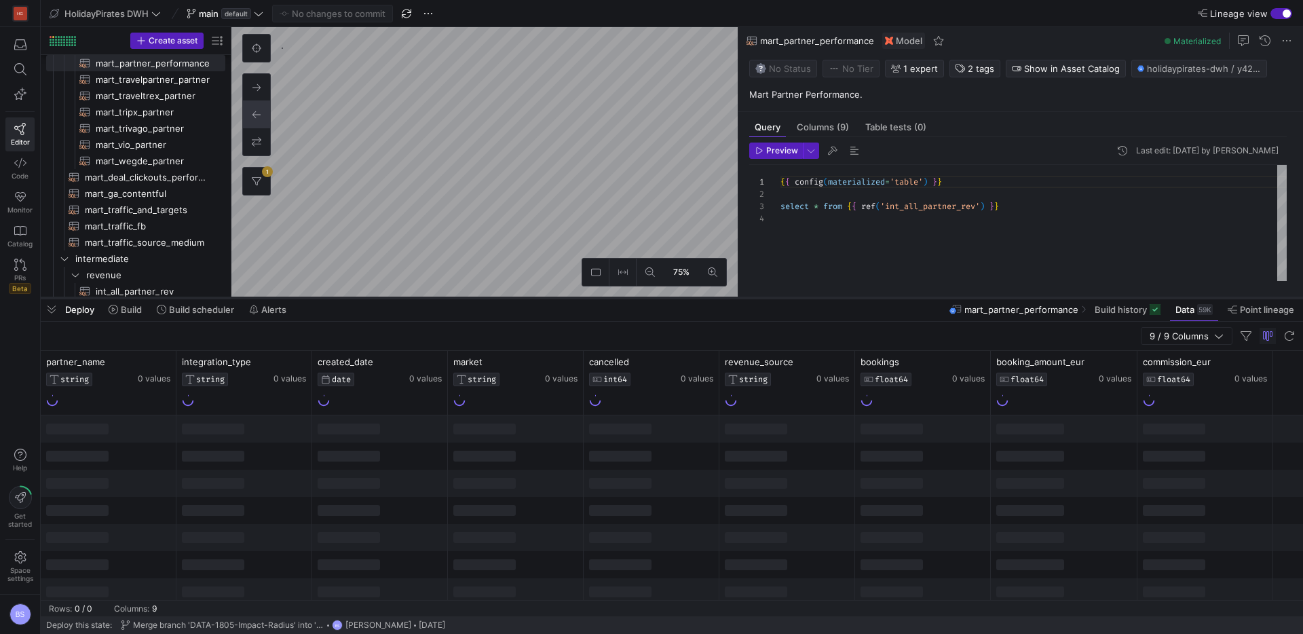
drag, startPoint x: 406, startPoint y: 330, endPoint x: 413, endPoint y: 298, distance: 32.6
click at [413, 298] on div at bounding box center [672, 297] width 1262 height 5
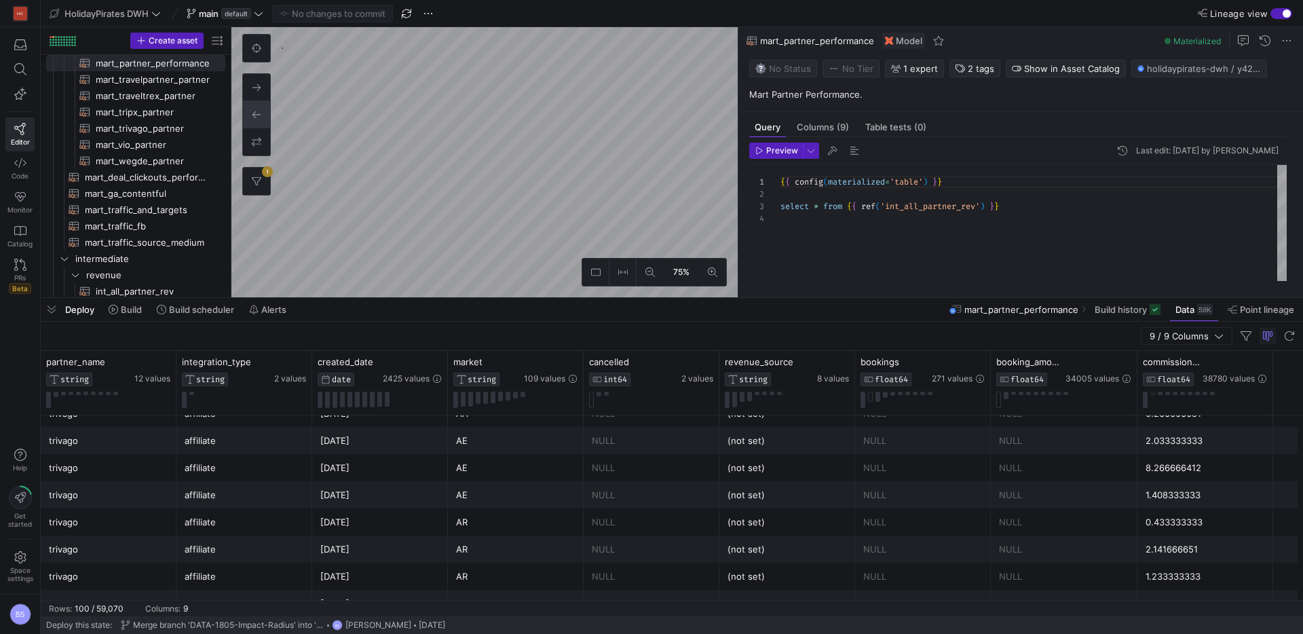
scroll to position [0, 0]
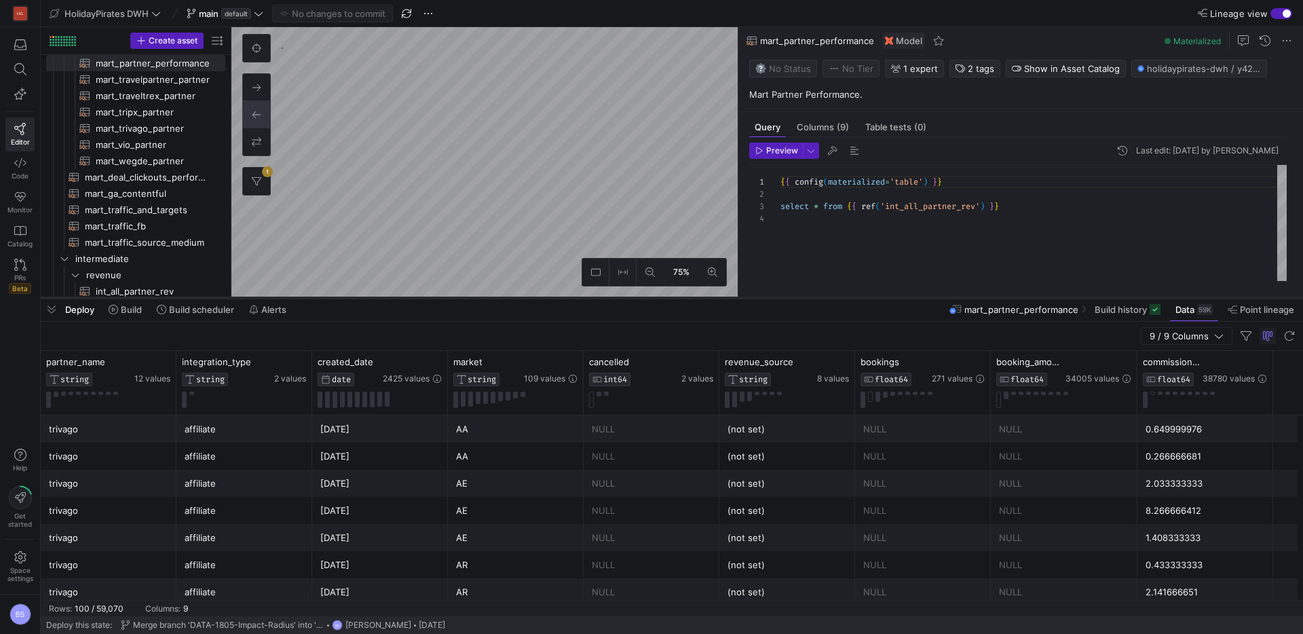
type textarea "{{ config(materialized = 'table') }} SELECT * FROM {{ ref('int_holidu_rev') }}"
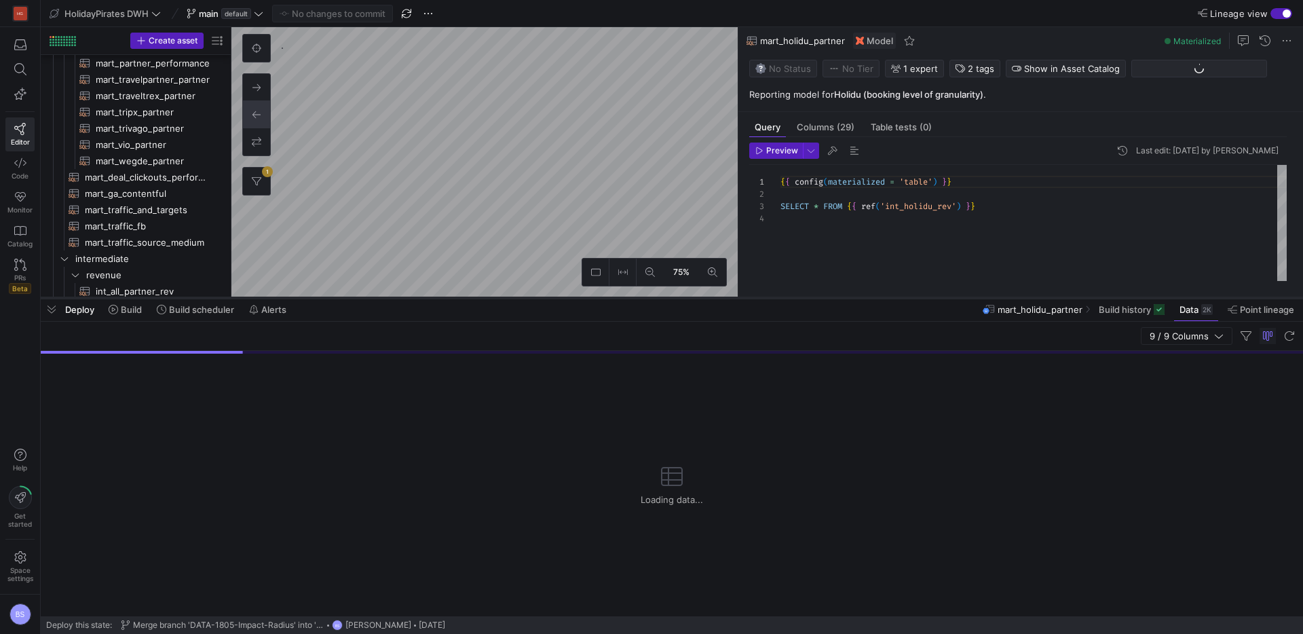
scroll to position [81, 0]
